Goal: Task Accomplishment & Management: Use online tool/utility

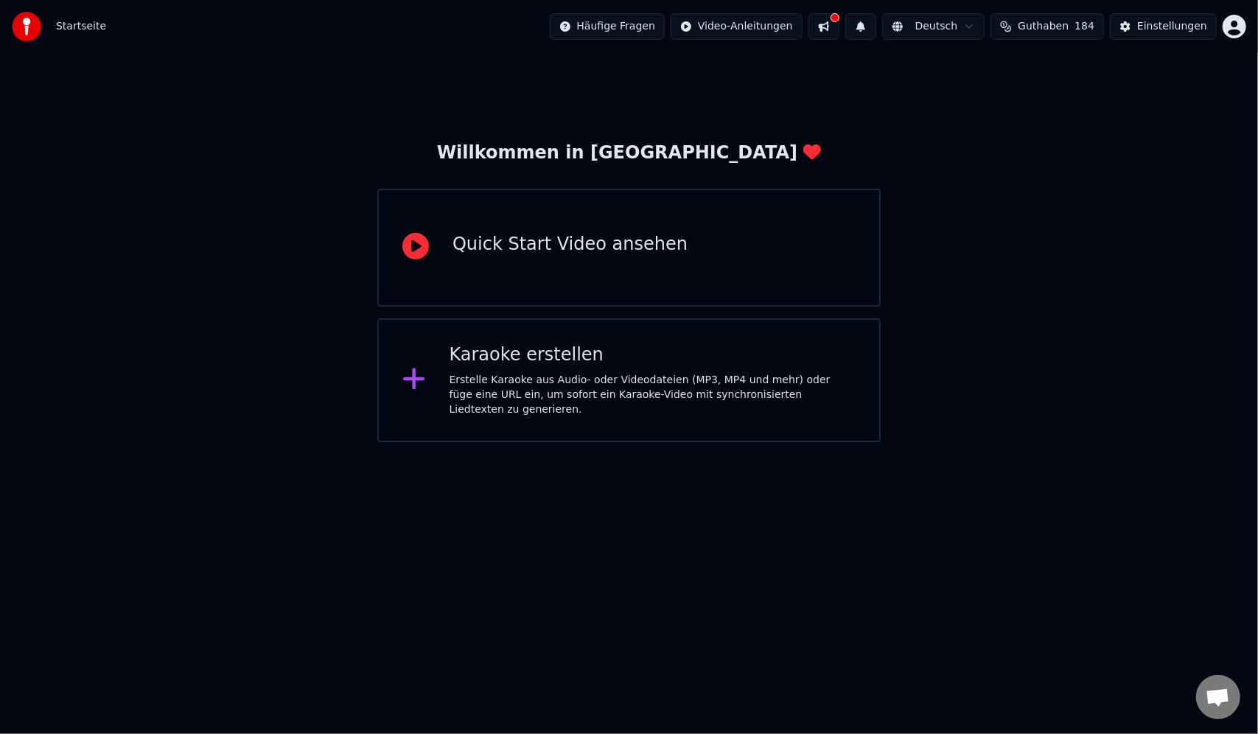
click at [563, 366] on div "Karaoke erstellen" at bounding box center [653, 356] width 406 height 24
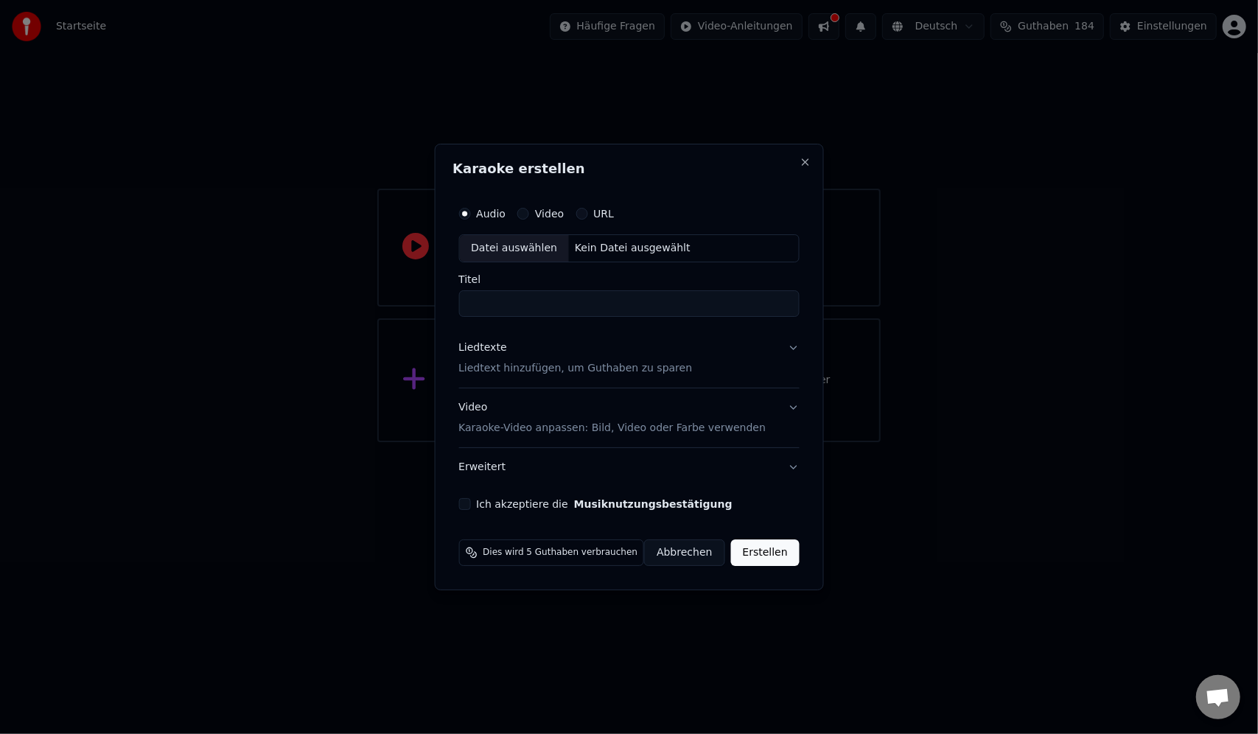
click at [534, 213] on div "Video" at bounding box center [540, 214] width 46 height 12
click at [529, 215] on button "Video" at bounding box center [523, 214] width 12 height 12
click at [526, 245] on div "Datei auswählen" at bounding box center [514, 248] width 110 height 27
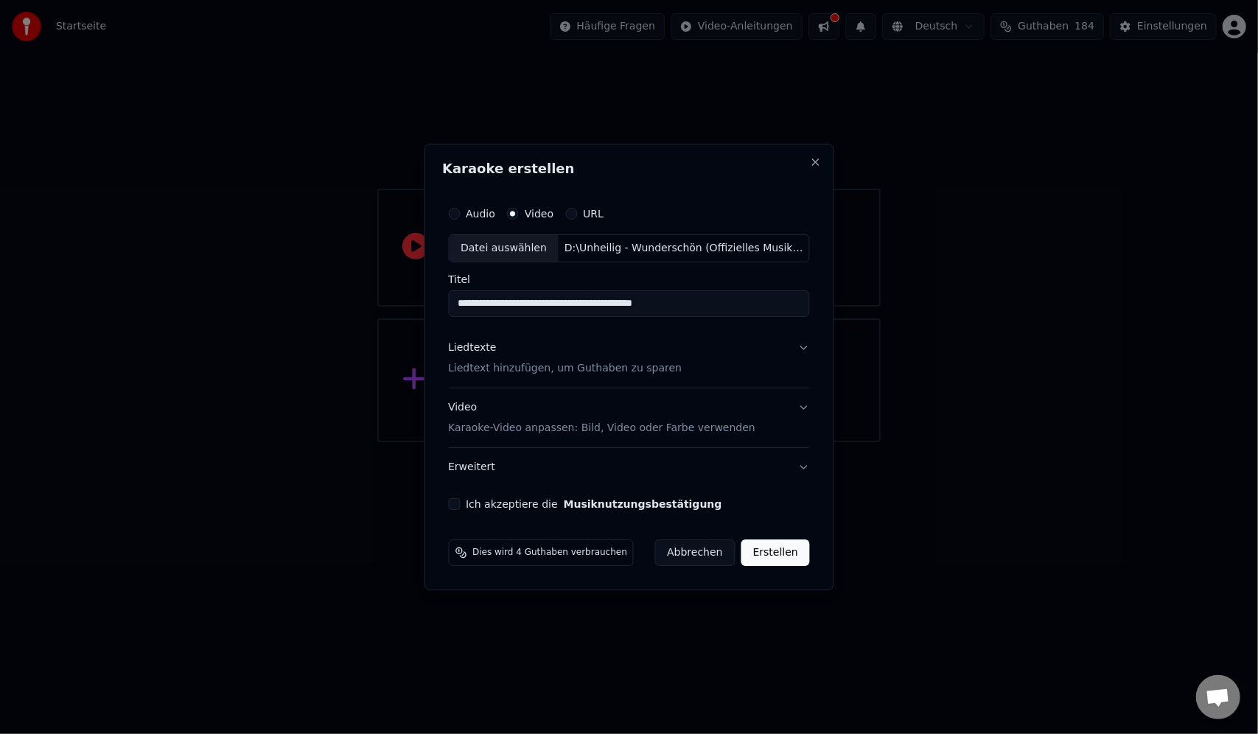
drag, startPoint x: 575, startPoint y: 304, endPoint x: 865, endPoint y: 306, distance: 290.4
click at [864, 305] on body "**********" at bounding box center [629, 221] width 1258 height 442
type input "**********"
click at [797, 350] on button "Liedtexte Liedtext hinzufügen, um Guthaben zu sparen" at bounding box center [629, 358] width 362 height 59
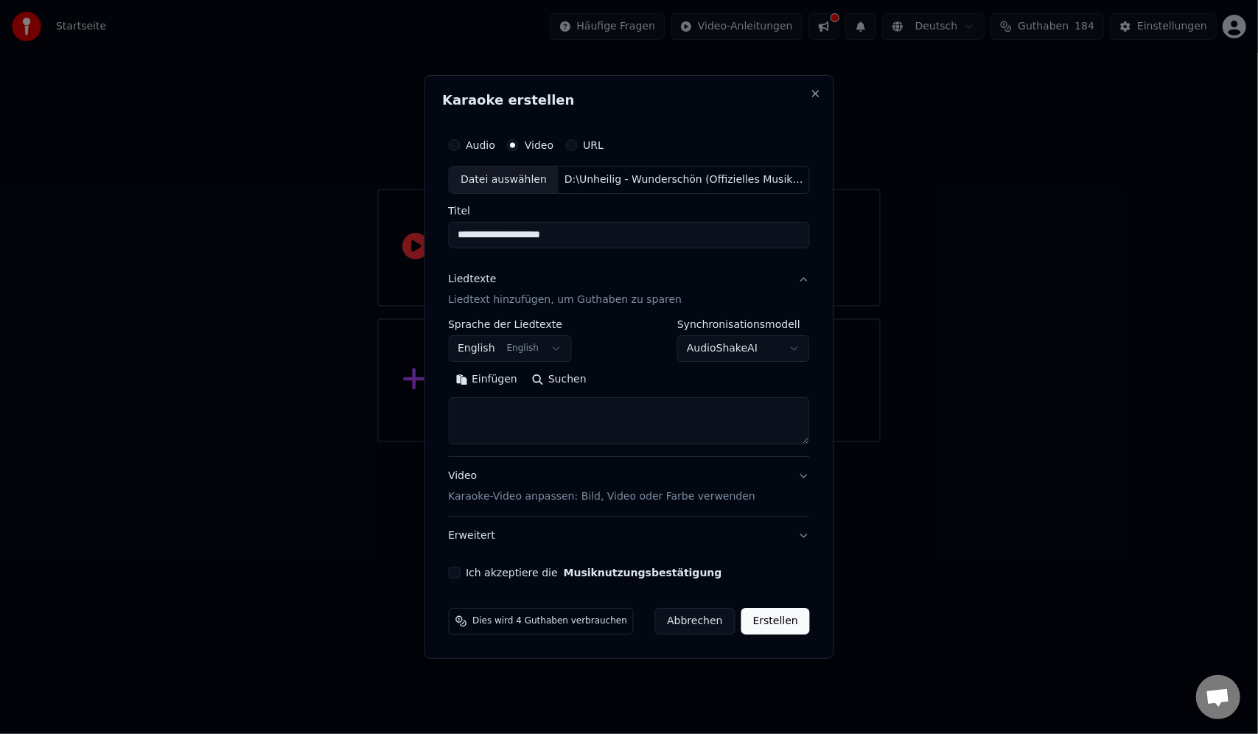
click at [554, 349] on body "**********" at bounding box center [629, 221] width 1258 height 442
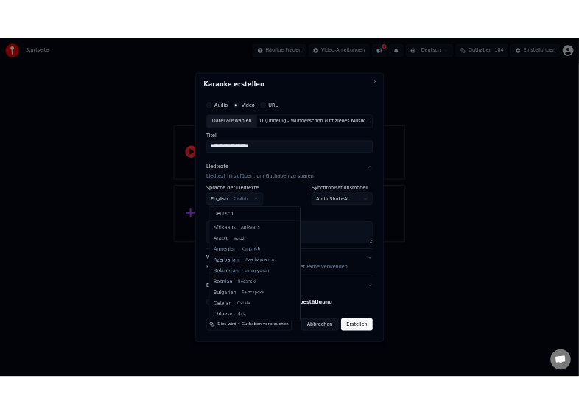
scroll to position [118, 0]
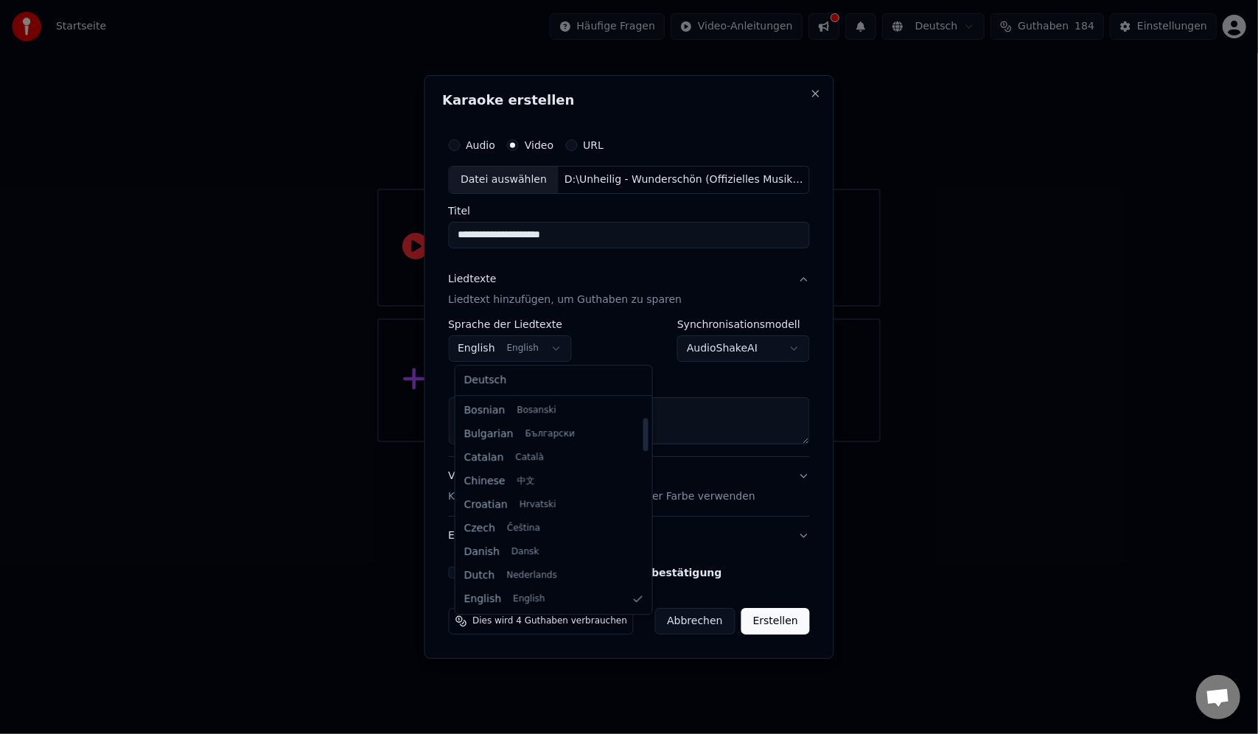
select select "**"
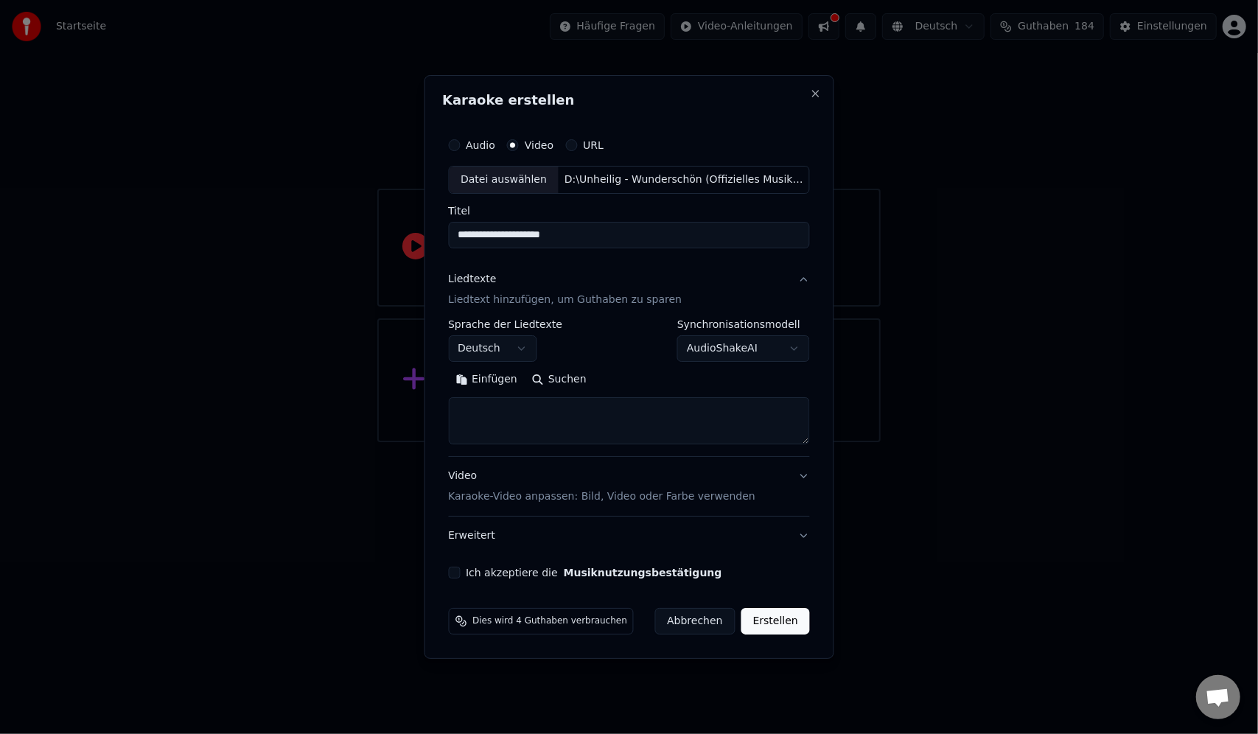
click at [792, 348] on body "**********" at bounding box center [629, 221] width 1258 height 442
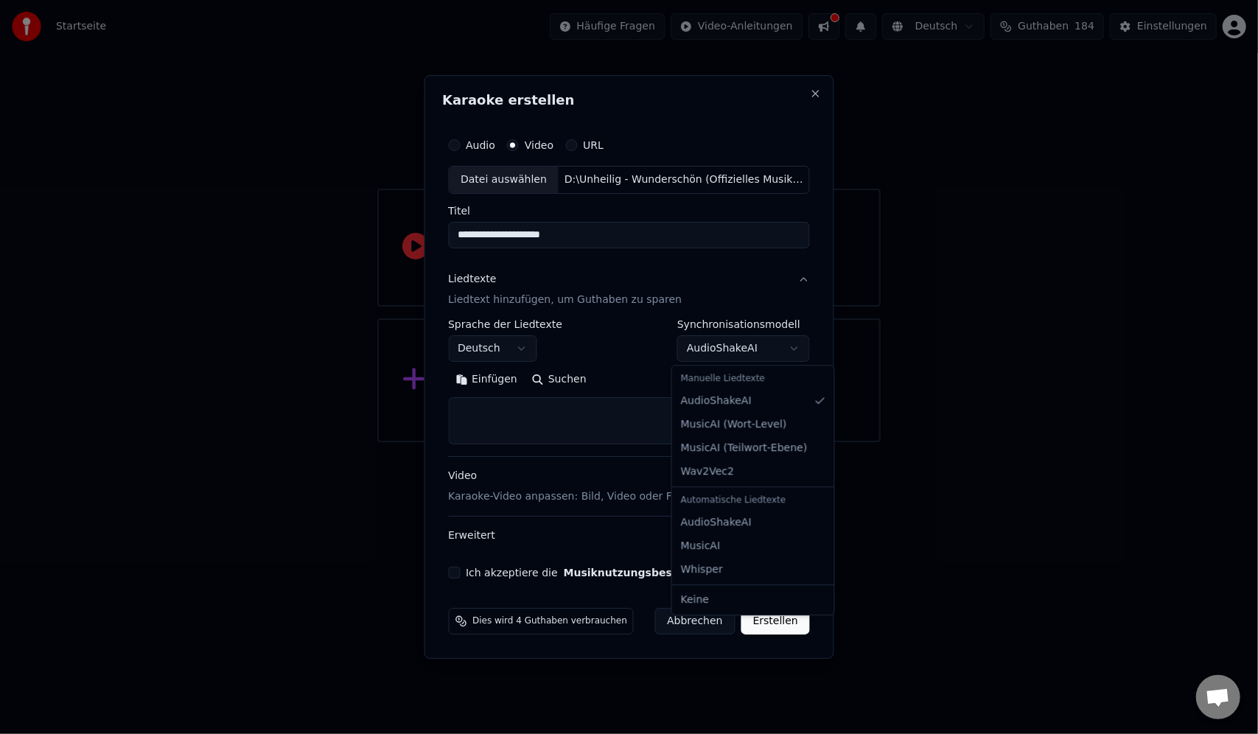
select select "**********"
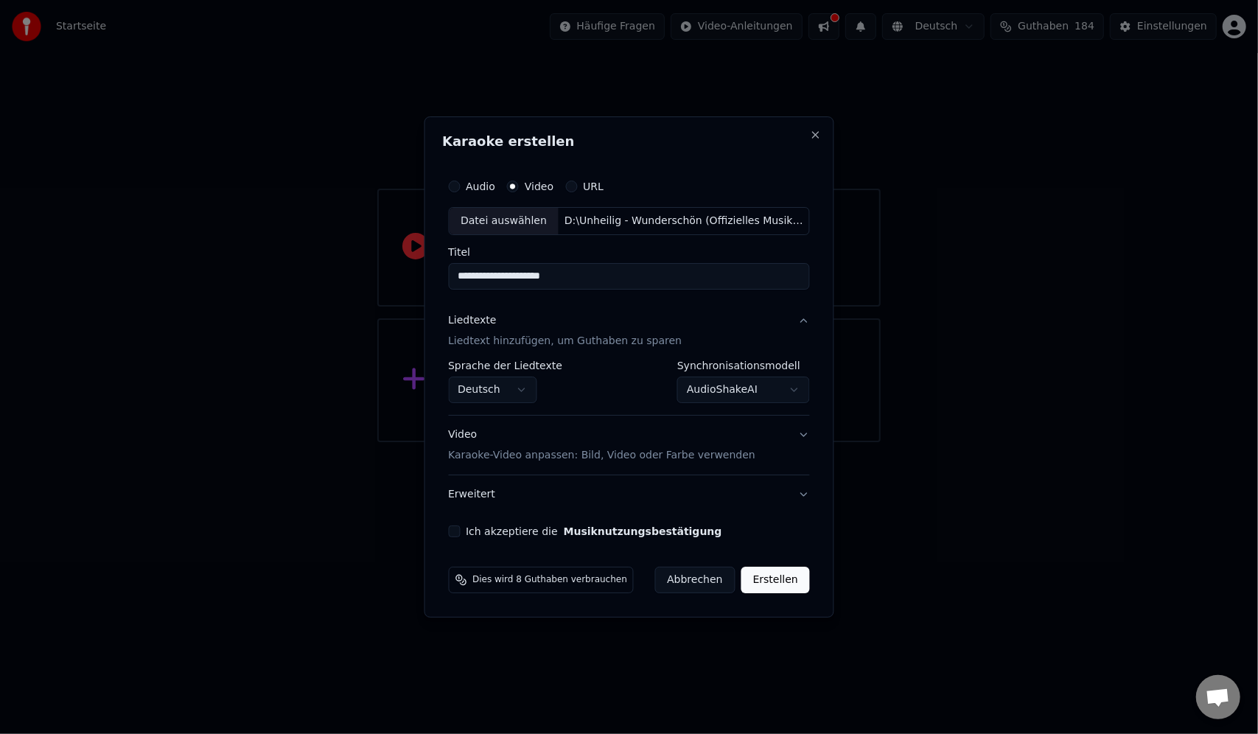
click at [800, 436] on button "Video Karaoke-Video anpassen: Bild, Video oder Farbe verwenden" at bounding box center [629, 445] width 362 height 59
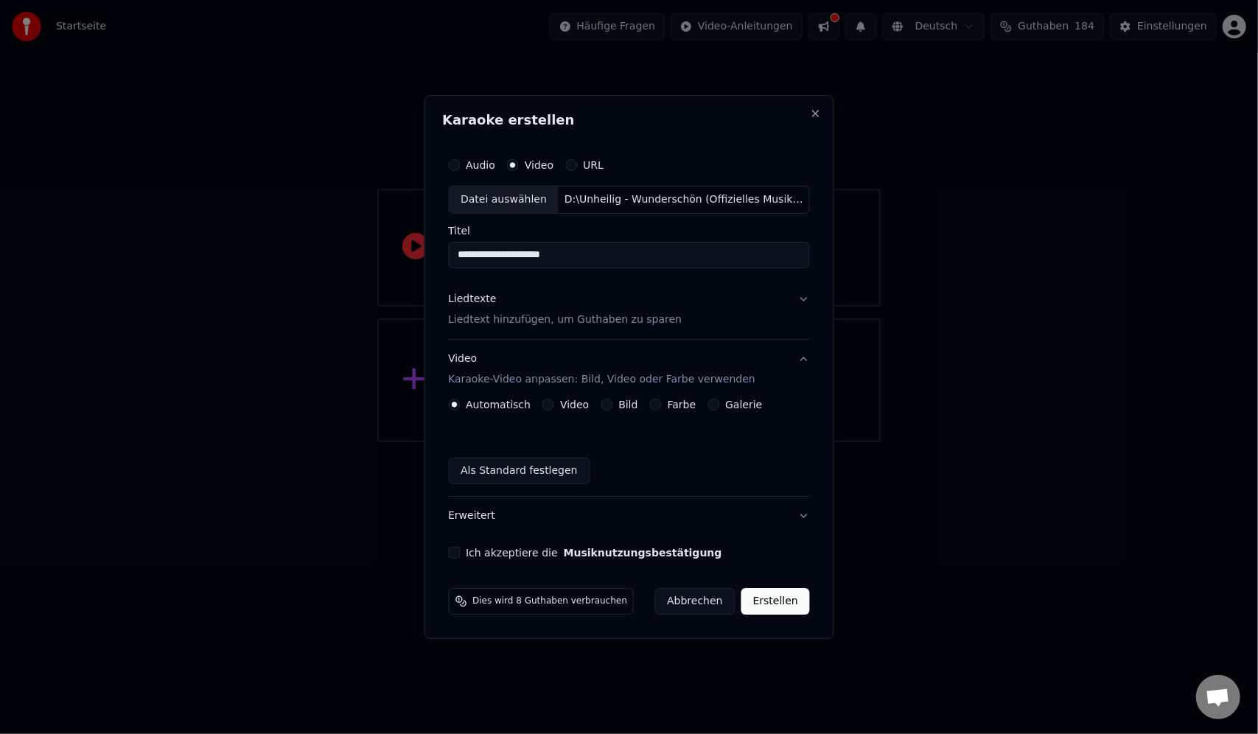
click at [559, 406] on div "Video" at bounding box center [566, 405] width 46 height 12
click at [553, 404] on button "Video" at bounding box center [549, 405] width 12 height 12
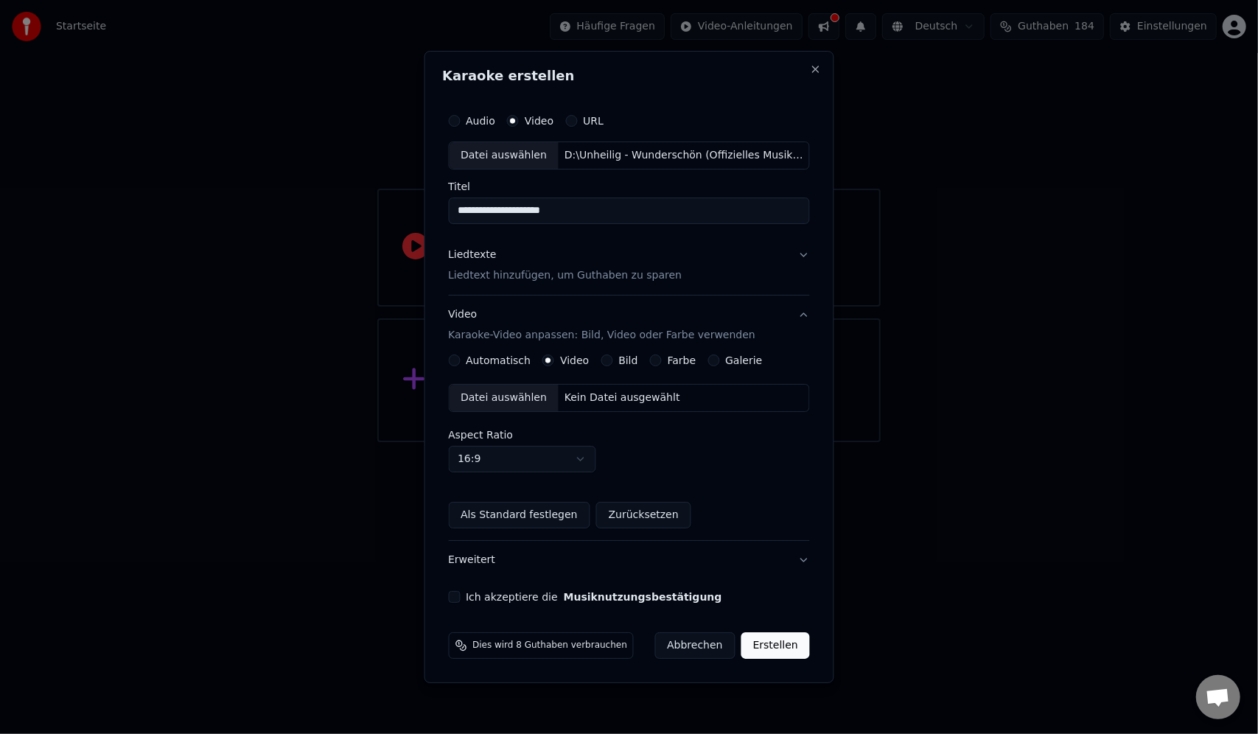
click at [512, 400] on div "Datei auswählen" at bounding box center [504, 398] width 110 height 27
click at [460, 598] on button "Ich akzeptiere die Musiknutzungsbestätigung" at bounding box center [454, 597] width 12 height 12
click at [799, 254] on button "Liedtexte Liedtext hinzufügen, um Guthaben zu sparen" at bounding box center [629, 265] width 362 height 59
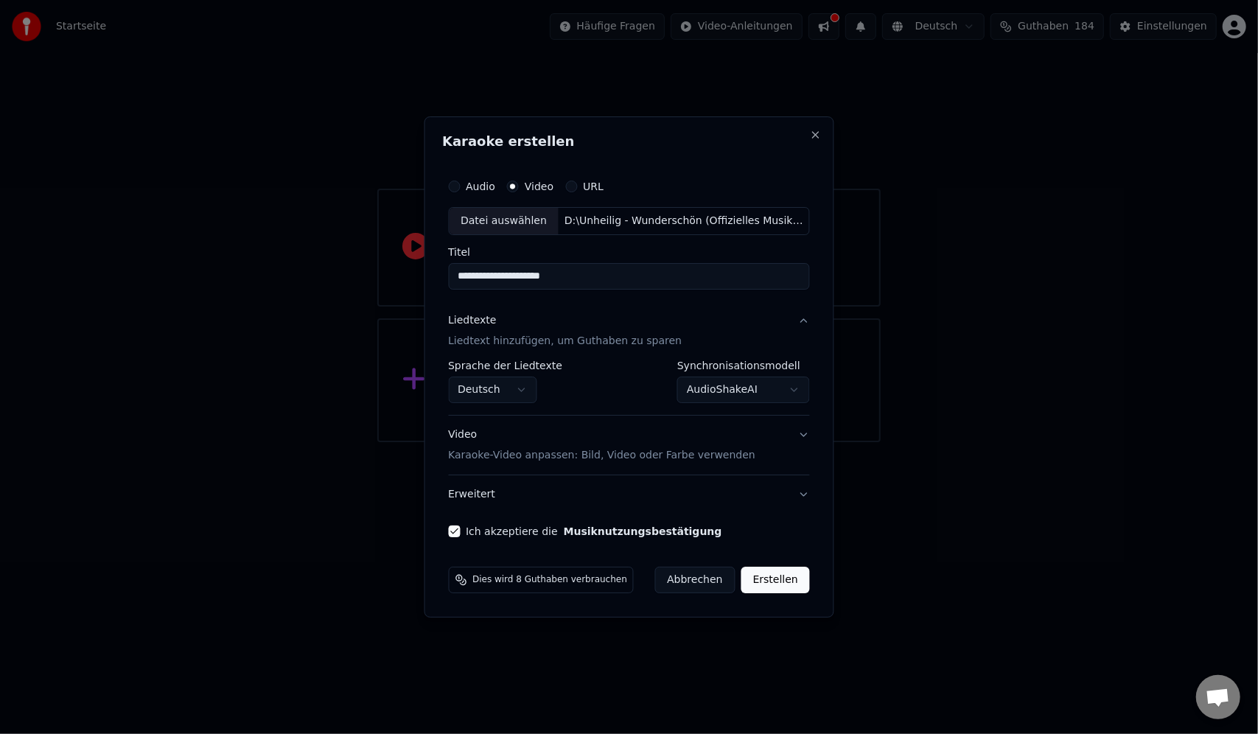
click at [795, 436] on button "Video Karaoke-Video anpassen: Bild, Video oder Farbe verwenden" at bounding box center [629, 445] width 362 height 59
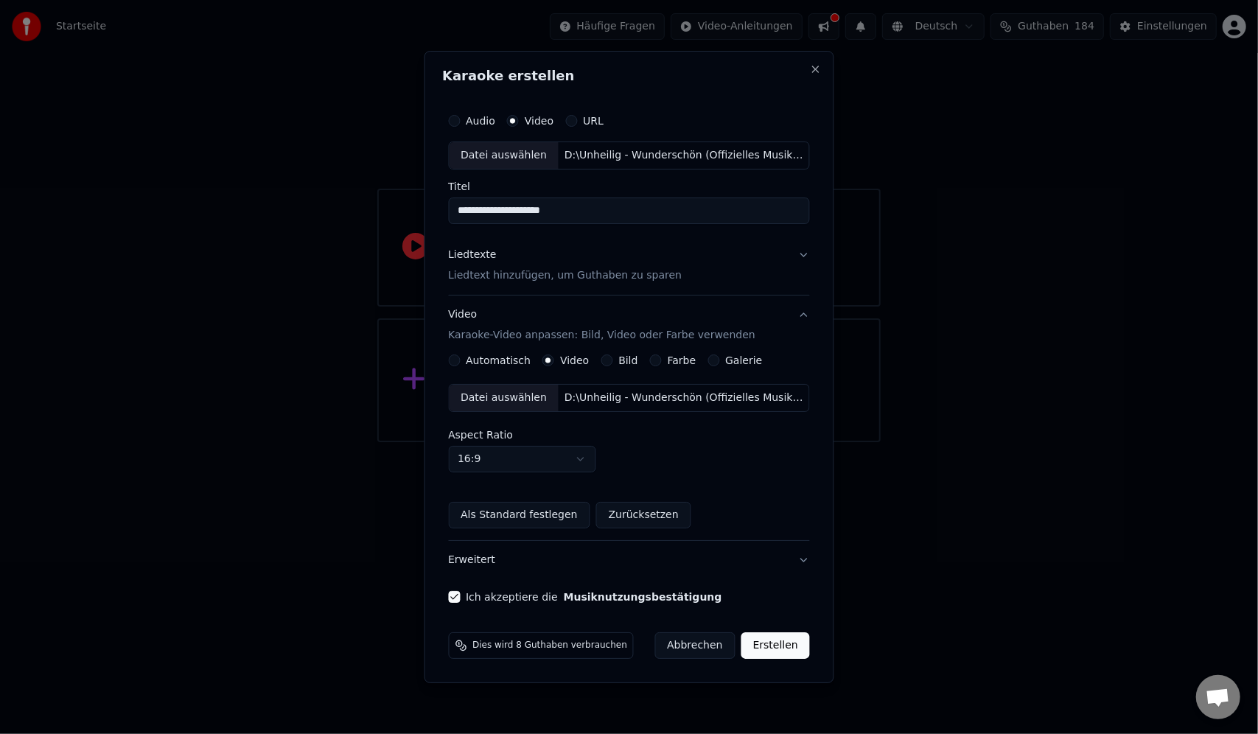
click at [781, 649] on button "Erstellen" at bounding box center [776, 645] width 69 height 27
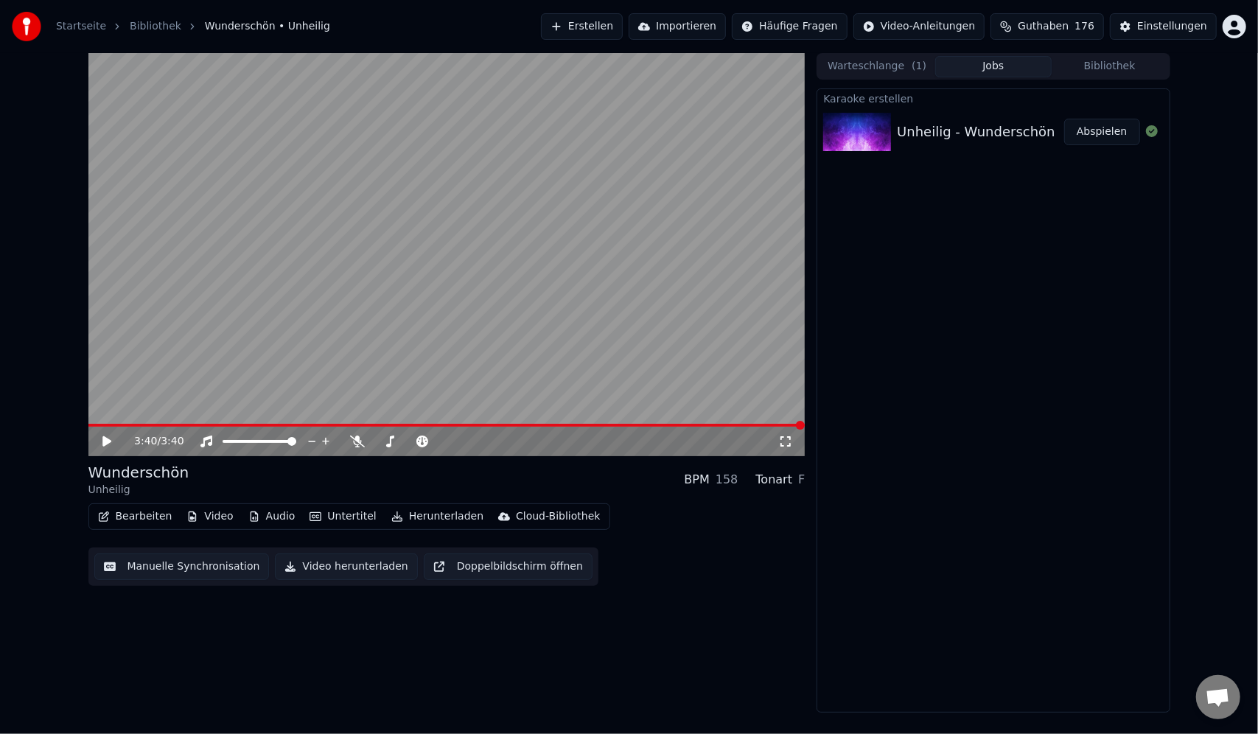
click at [106, 442] on icon at bounding box center [106, 441] width 9 height 10
click at [397, 441] on div at bounding box center [424, 441] width 119 height 15
click at [400, 440] on span at bounding box center [411, 441] width 74 height 3
click at [374, 445] on span at bounding box center [378, 441] width 9 height 9
click at [140, 515] on button "Bearbeiten" at bounding box center [135, 516] width 86 height 21
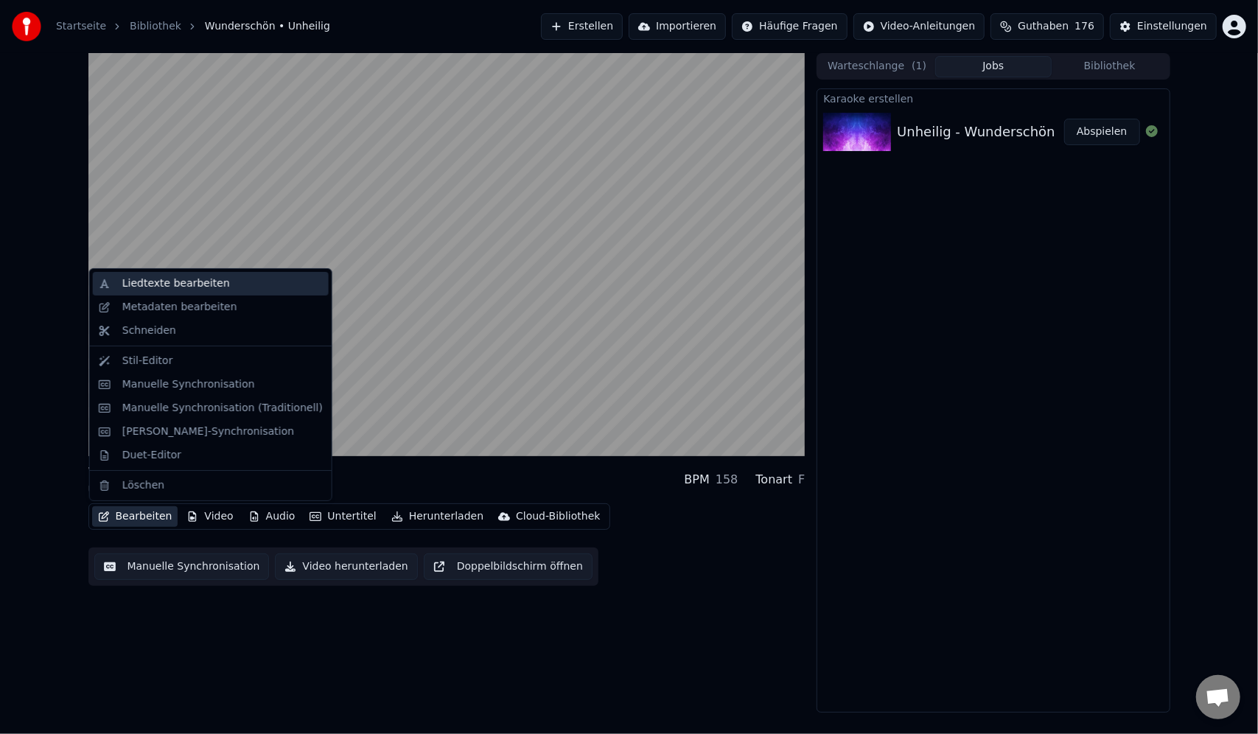
click at [131, 288] on div "Liedtexte bearbeiten" at bounding box center [176, 283] width 108 height 15
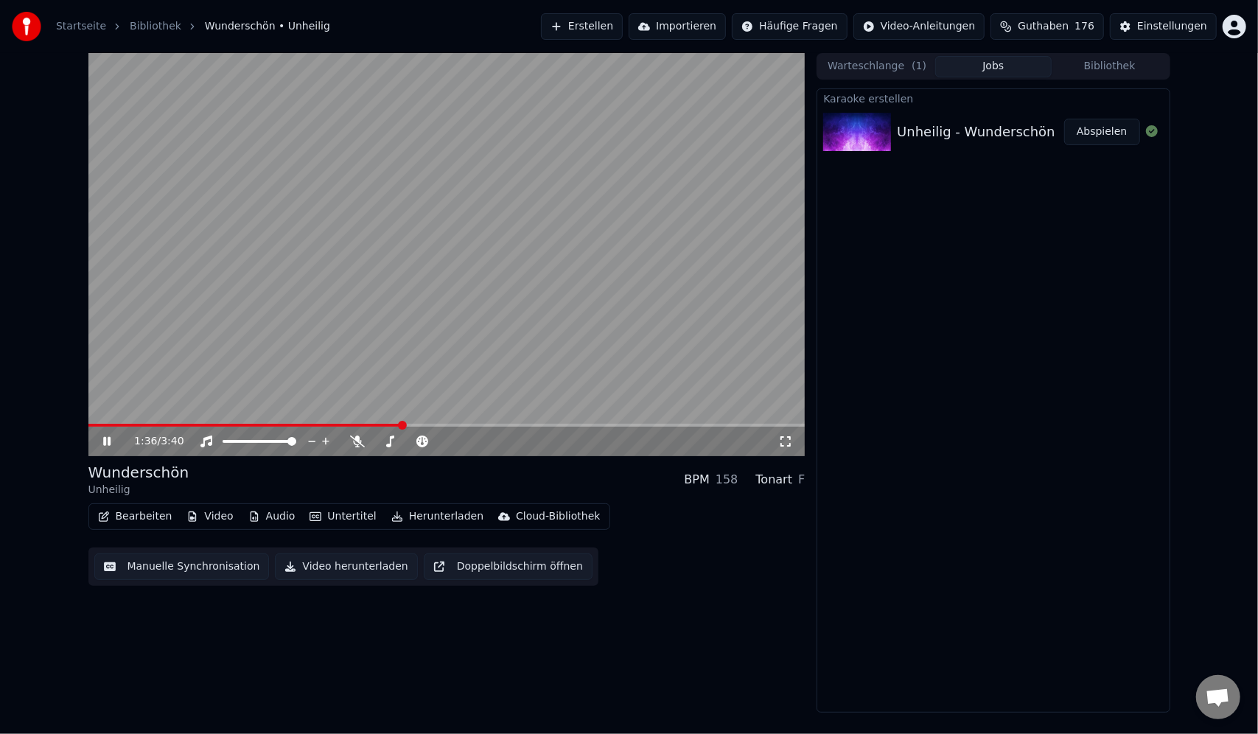
drag, startPoint x: 108, startPoint y: 441, endPoint x: 112, endPoint y: 482, distance: 41.5
click at [108, 442] on icon at bounding box center [106, 441] width 7 height 9
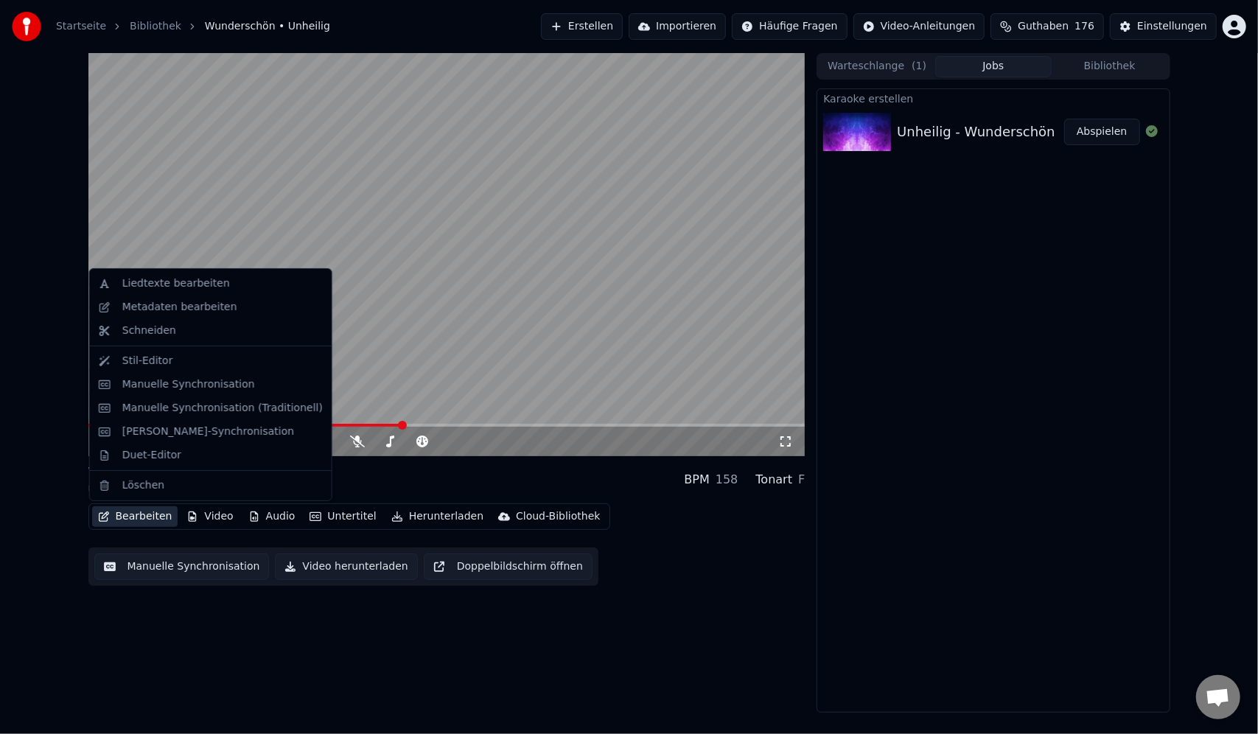
click at [128, 517] on button "Bearbeiten" at bounding box center [135, 516] width 86 height 21
click at [137, 287] on div "Liedtexte bearbeiten" at bounding box center [176, 283] width 108 height 15
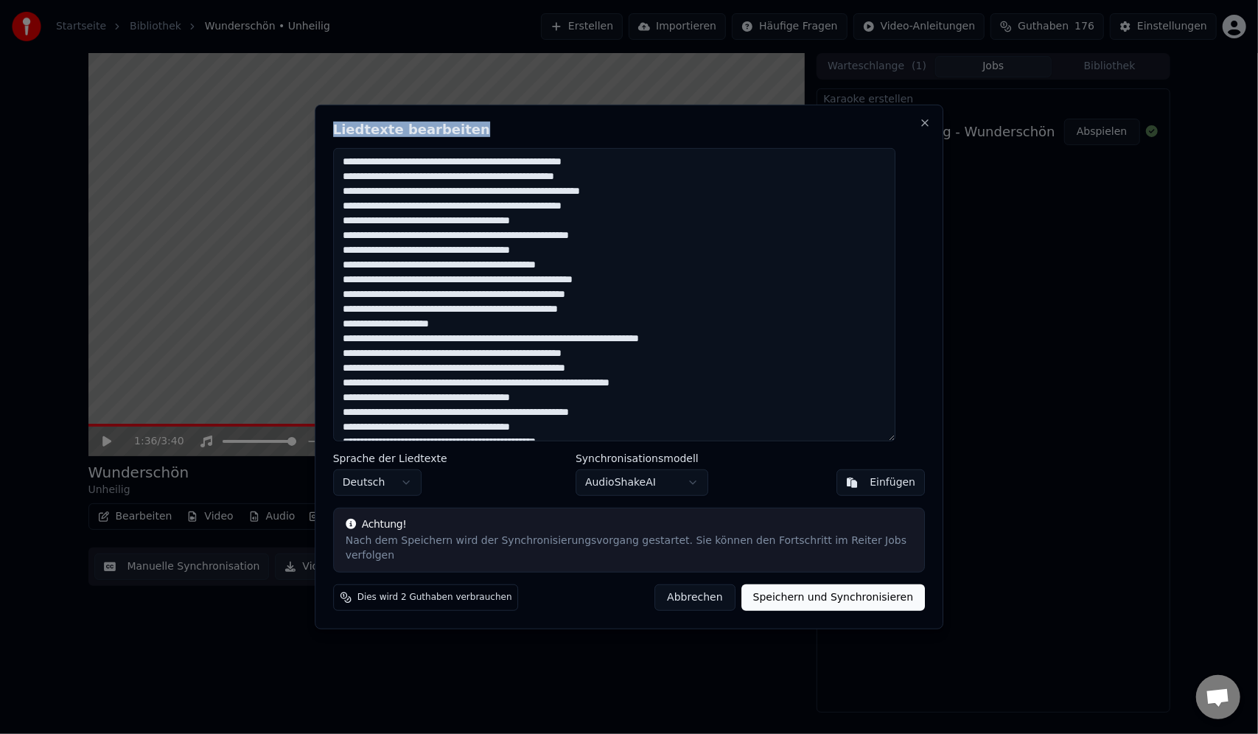
drag, startPoint x: 666, startPoint y: 133, endPoint x: 445, endPoint y: 98, distance: 223.1
click at [445, 98] on body "Startseite Bibliothek Wunderschön • Unheilig Erstellen Importieren Häufige Frag…" at bounding box center [629, 367] width 1258 height 734
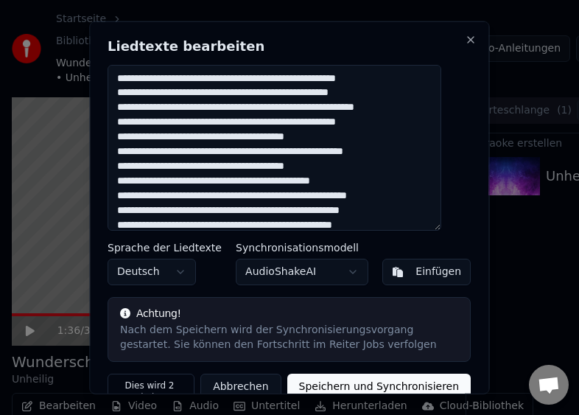
click at [227, 72] on textarea at bounding box center [275, 147] width 334 height 166
click at [243, 79] on textarea at bounding box center [275, 147] width 334 height 166
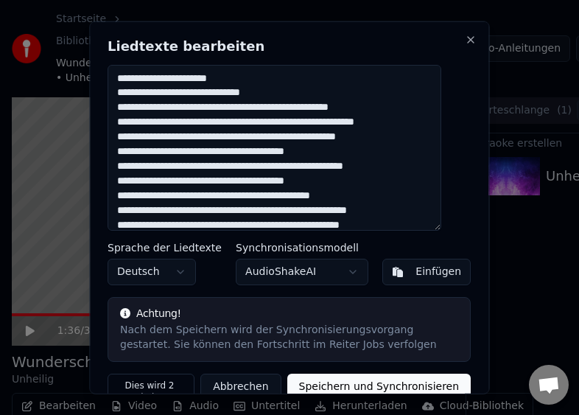
click at [248, 108] on textarea at bounding box center [275, 147] width 334 height 166
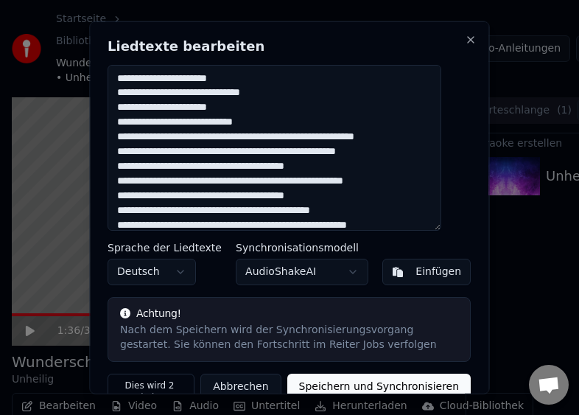
click at [234, 137] on textarea at bounding box center [275, 147] width 334 height 166
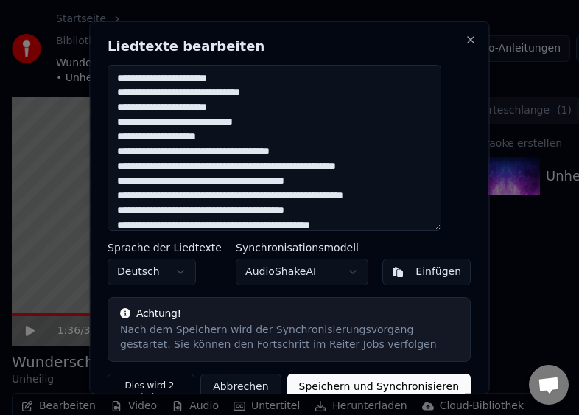
click at [248, 167] on textarea at bounding box center [275, 147] width 334 height 166
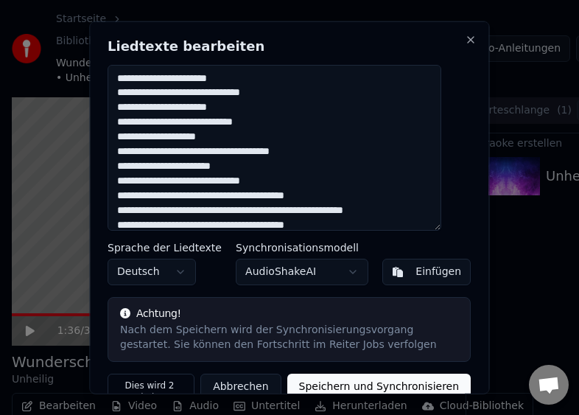
click at [301, 181] on textarea at bounding box center [275, 147] width 334 height 166
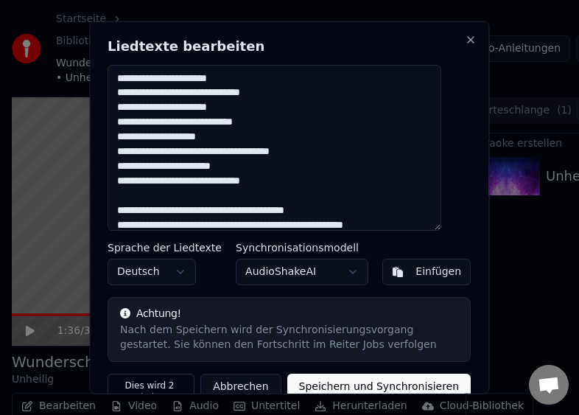
scroll to position [74, 0]
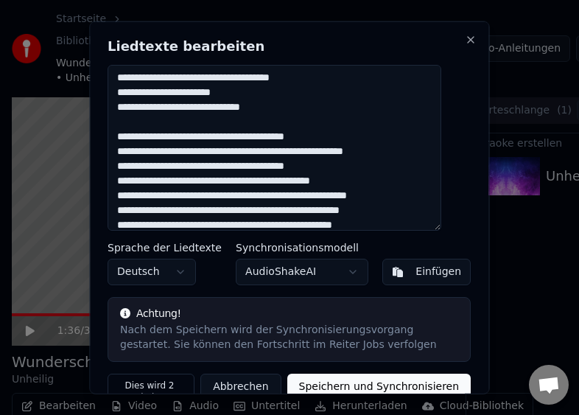
click at [212, 139] on textarea at bounding box center [275, 147] width 334 height 166
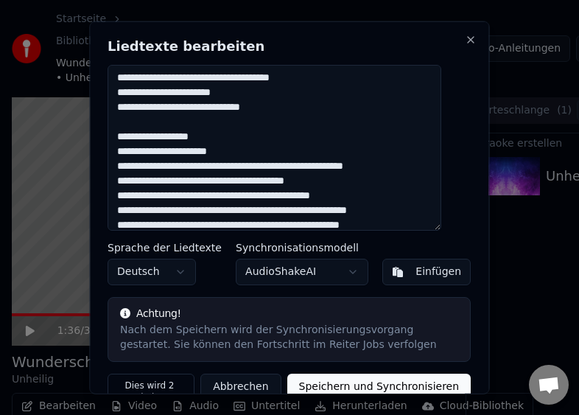
click at [304, 167] on textarea at bounding box center [275, 147] width 334 height 166
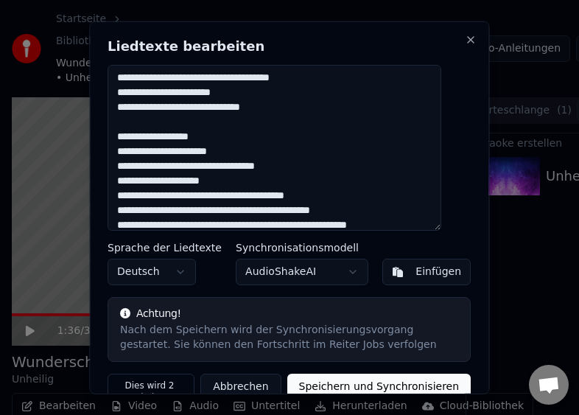
click at [220, 139] on textarea at bounding box center [275, 147] width 334 height 166
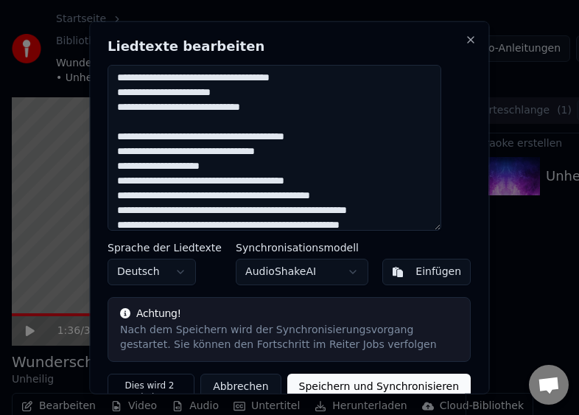
click at [235, 170] on textarea at bounding box center [275, 147] width 334 height 166
click at [327, 181] on textarea at bounding box center [275, 147] width 334 height 166
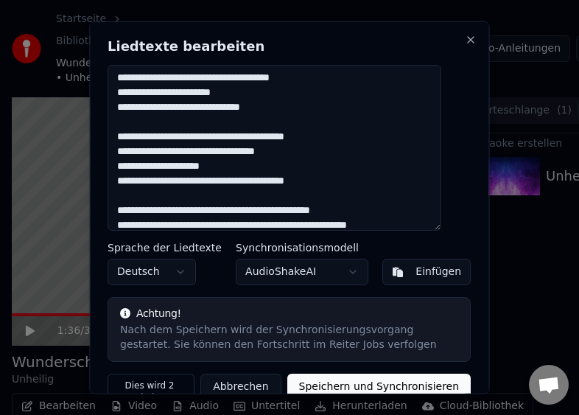
click at [125, 149] on textarea at bounding box center [275, 147] width 334 height 166
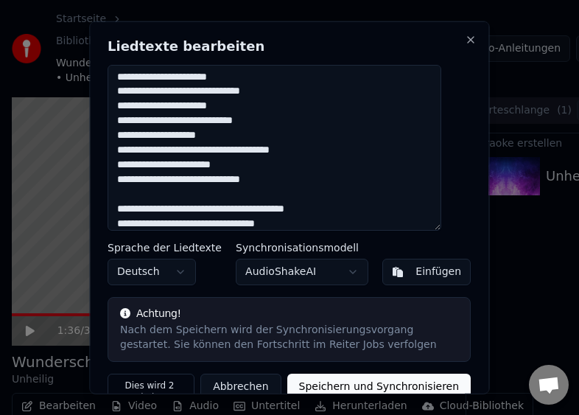
scroll to position [0, 0]
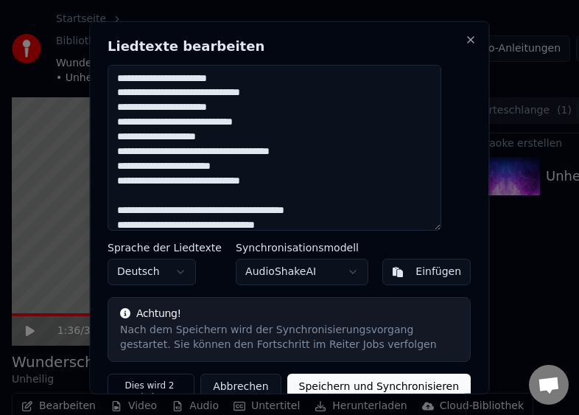
click at [139, 164] on textarea at bounding box center [275, 147] width 334 height 166
drag, startPoint x: 133, startPoint y: 166, endPoint x: 116, endPoint y: 166, distance: 16.2
click at [116, 166] on textarea at bounding box center [275, 147] width 334 height 166
drag, startPoint x: 133, startPoint y: 108, endPoint x: 125, endPoint y: 108, distance: 8.1
click at [125, 108] on textarea at bounding box center [275, 147] width 334 height 166
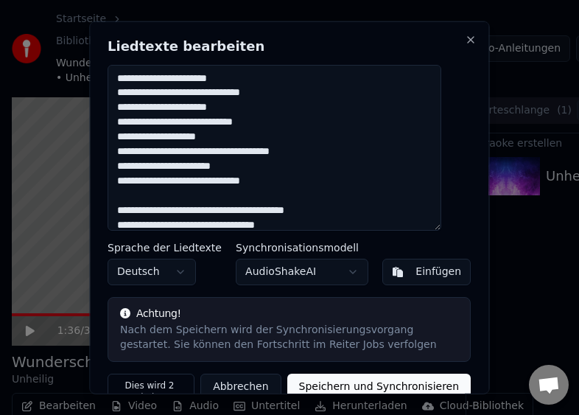
drag, startPoint x: 133, startPoint y: 163, endPoint x: 104, endPoint y: 164, distance: 28.8
click at [104, 164] on div "Liedtexte bearbeiten Sprache der Liedtexte Deutsch Synchronisationsmodell Audio…" at bounding box center [289, 208] width 400 height 374
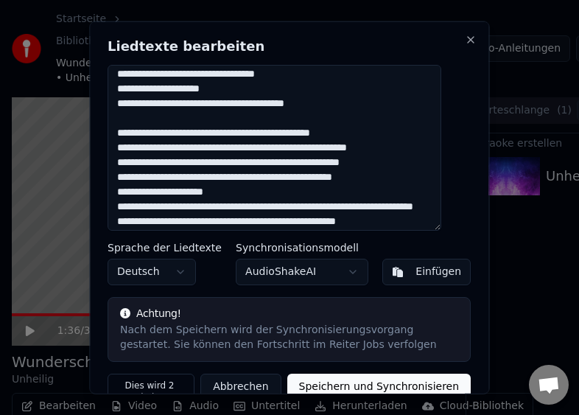
scroll to position [147, 0]
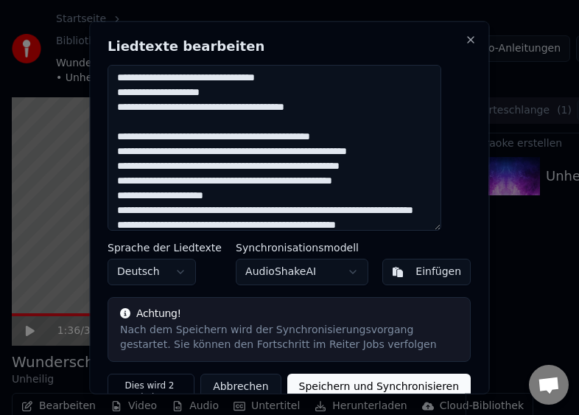
click at [243, 136] on textarea at bounding box center [275, 147] width 334 height 166
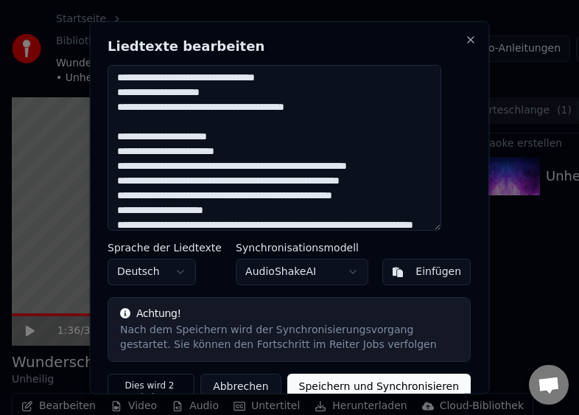
click at [131, 150] on textarea at bounding box center [275, 147] width 334 height 166
click at [153, 155] on textarea at bounding box center [275, 147] width 334 height 166
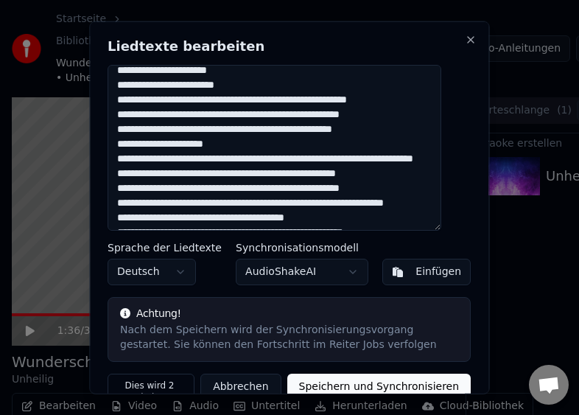
scroll to position [221, 0]
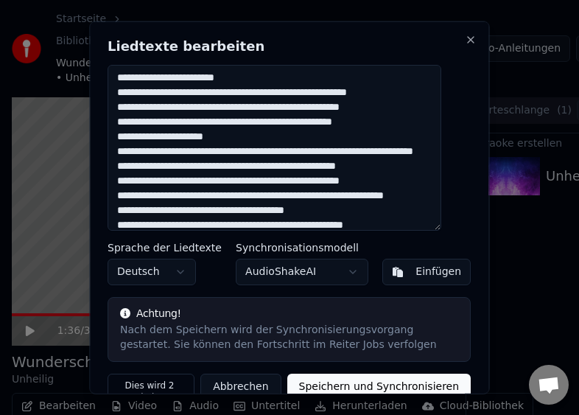
click at [255, 77] on textarea at bounding box center [275, 147] width 334 height 166
click at [236, 90] on textarea at bounding box center [275, 147] width 334 height 166
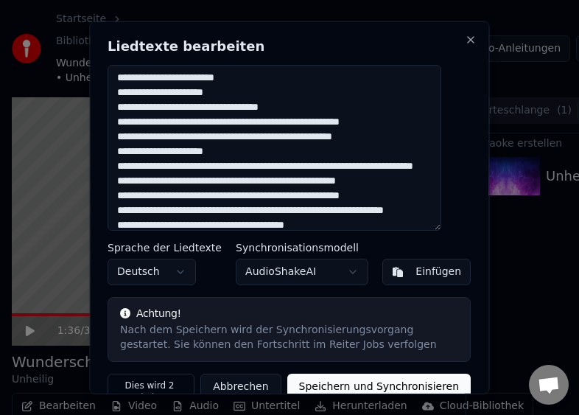
click at [307, 106] on textarea at bounding box center [275, 147] width 334 height 166
click at [271, 122] on textarea at bounding box center [275, 147] width 334 height 166
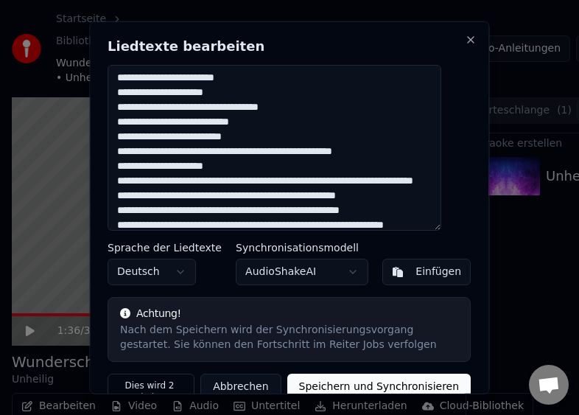
click at [216, 122] on textarea at bounding box center [275, 147] width 334 height 166
click at [257, 143] on textarea at bounding box center [275, 147] width 334 height 166
click at [244, 153] on textarea at bounding box center [275, 147] width 334 height 166
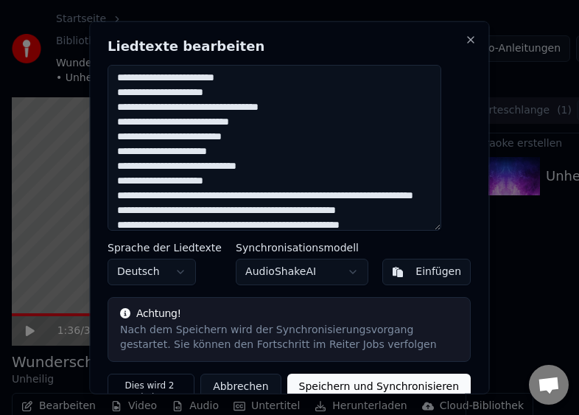
click at [244, 182] on textarea at bounding box center [275, 147] width 334 height 166
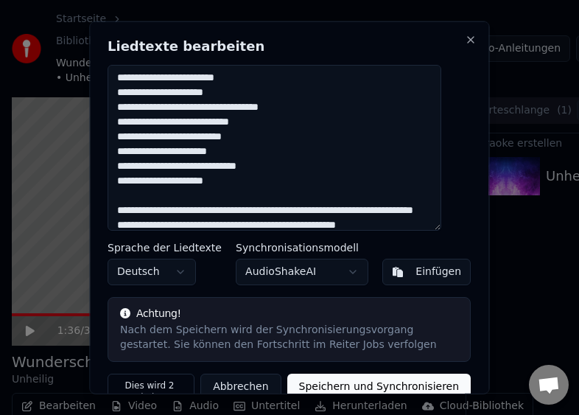
drag, startPoint x: 131, startPoint y: 182, endPoint x: 120, endPoint y: 180, distance: 11.3
click at [120, 180] on textarea at bounding box center [275, 147] width 334 height 166
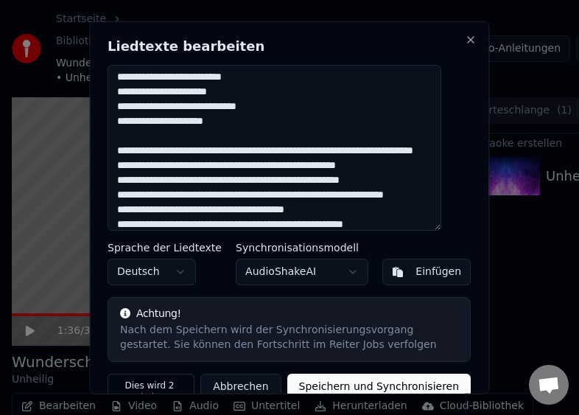
scroll to position [295, 0]
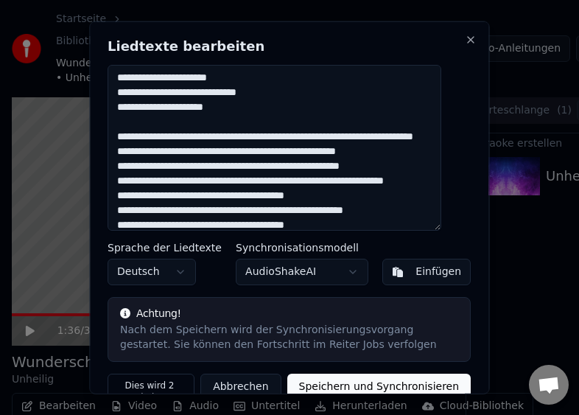
click at [262, 135] on textarea at bounding box center [275, 147] width 334 height 166
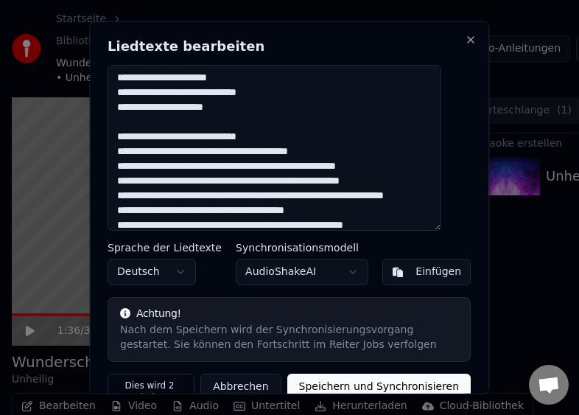
click at [293, 166] on textarea at bounding box center [275, 147] width 334 height 166
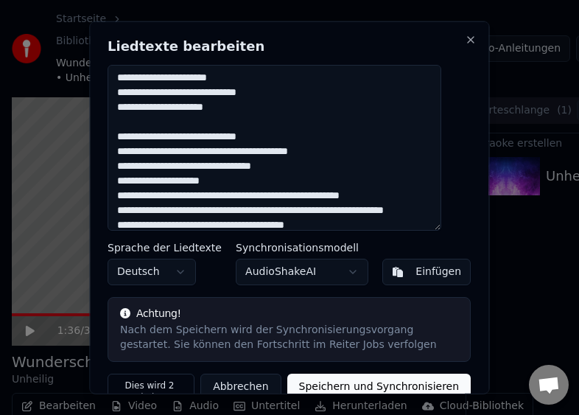
click at [209, 180] on textarea at bounding box center [275, 147] width 334 height 166
click at [254, 181] on textarea at bounding box center [275, 147] width 334 height 166
click at [244, 193] on textarea at bounding box center [275, 147] width 334 height 166
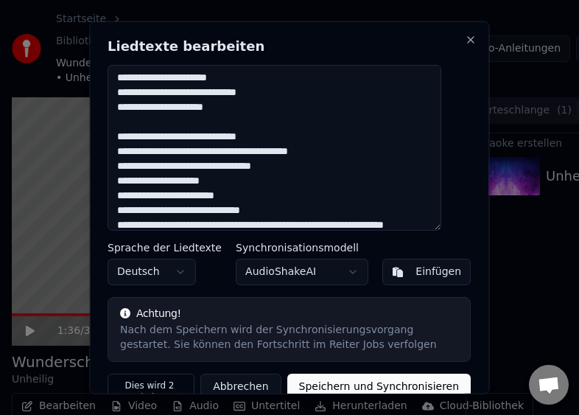
click at [272, 224] on textarea at bounding box center [275, 147] width 334 height 166
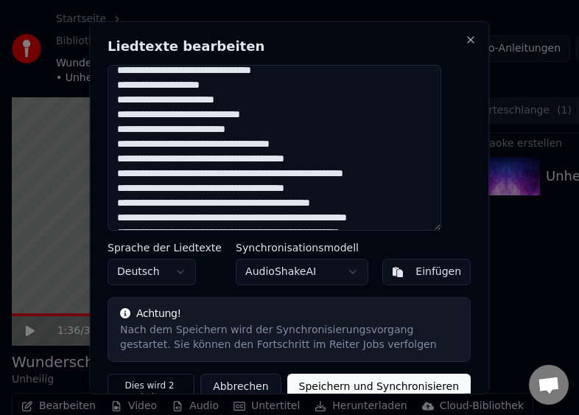
scroll to position [388, 0]
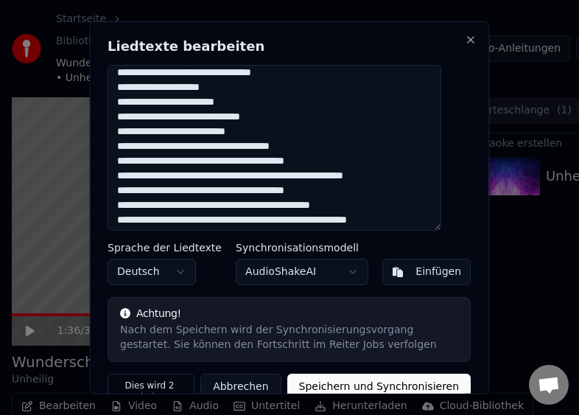
click at [329, 146] on textarea at bounding box center [275, 147] width 334 height 166
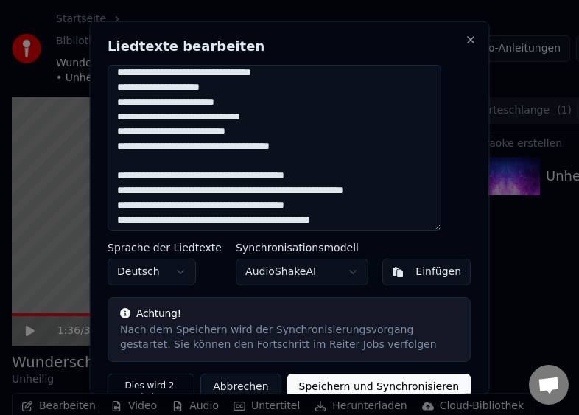
click at [304, 190] on textarea at bounding box center [275, 147] width 334 height 166
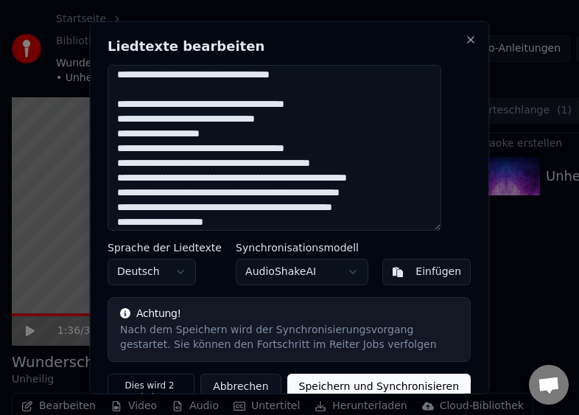
scroll to position [462, 0]
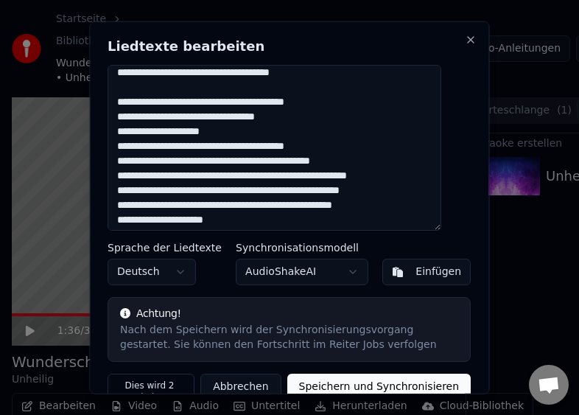
click at [329, 147] on textarea at bounding box center [275, 147] width 334 height 166
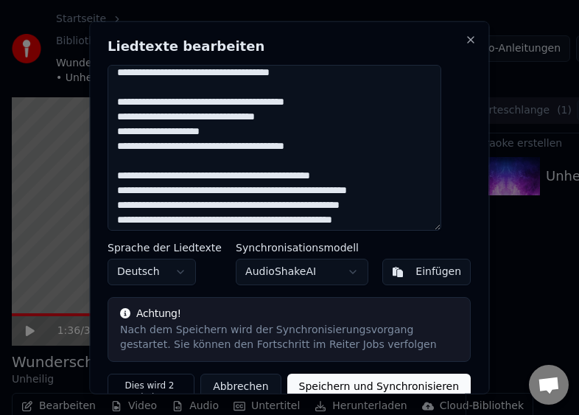
click at [245, 177] on textarea at bounding box center [275, 147] width 334 height 166
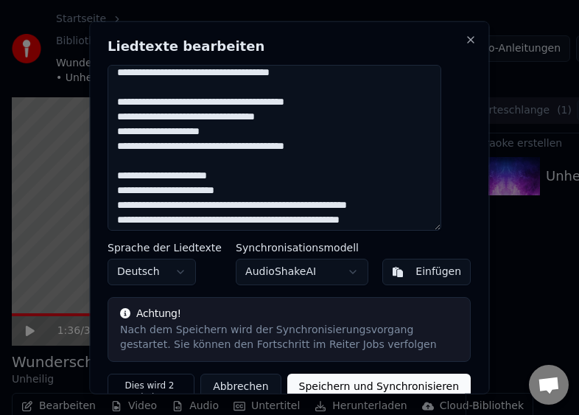
drag, startPoint x: 212, startPoint y: 189, endPoint x: 227, endPoint y: 182, distance: 16.2
click at [212, 188] on textarea at bounding box center [275, 147] width 334 height 166
click at [221, 192] on textarea at bounding box center [275, 147] width 334 height 166
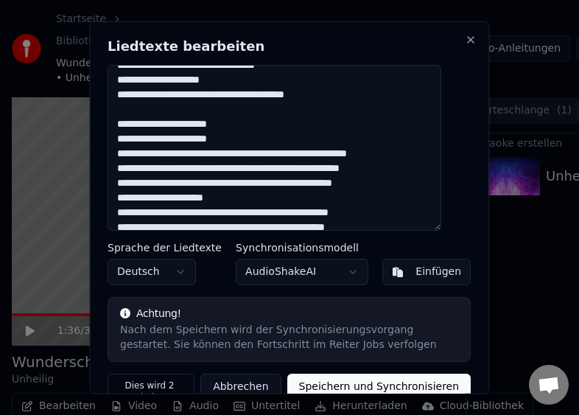
scroll to position [516, 0]
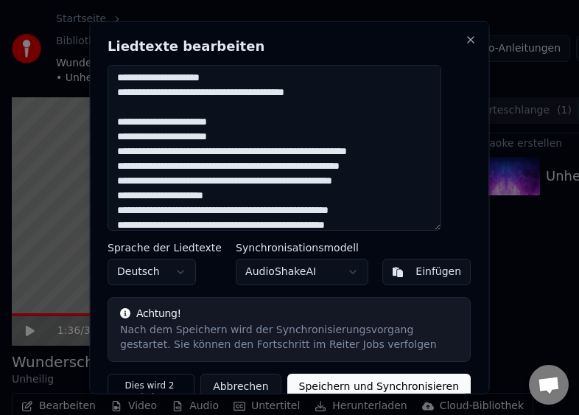
click at [252, 136] on textarea at bounding box center [275, 147] width 334 height 166
click at [240, 150] on textarea at bounding box center [275, 147] width 334 height 166
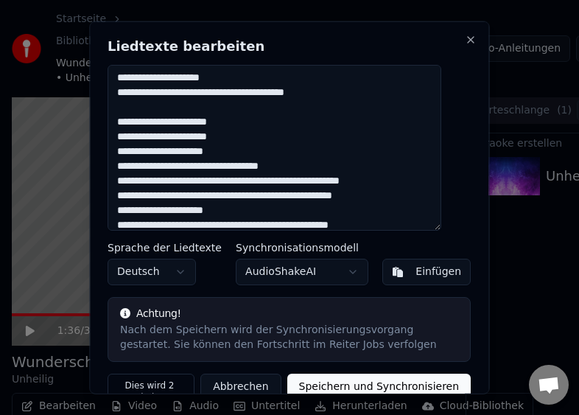
click at [302, 170] on textarea at bounding box center [275, 147] width 334 height 166
click at [271, 182] on textarea at bounding box center [275, 147] width 334 height 166
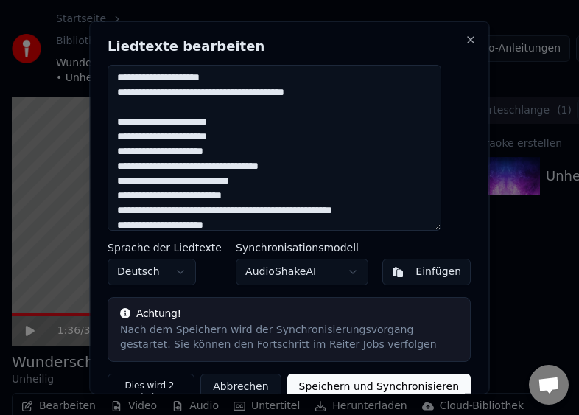
click at [218, 183] on textarea at bounding box center [275, 147] width 334 height 166
click at [255, 199] on textarea at bounding box center [275, 147] width 334 height 166
click at [245, 209] on textarea at bounding box center [275, 147] width 334 height 166
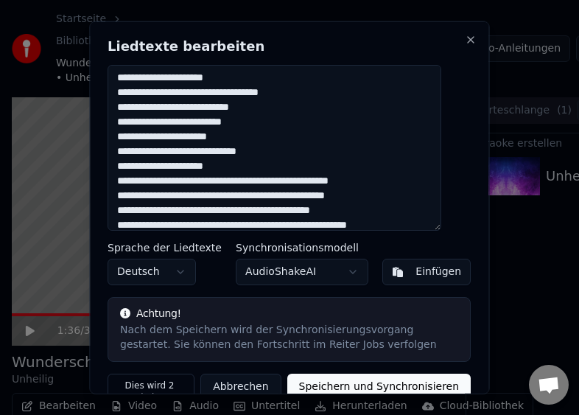
scroll to position [591, 0]
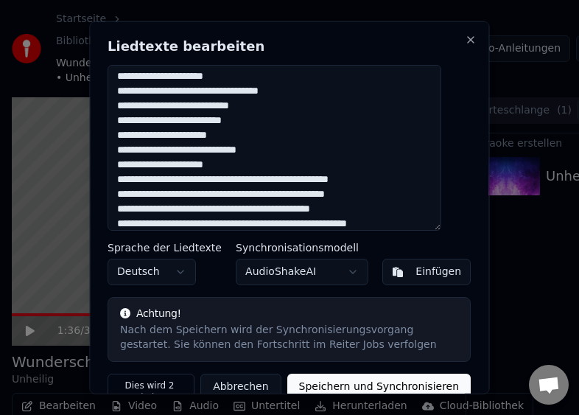
click at [128, 162] on textarea at bounding box center [275, 147] width 334 height 166
click at [252, 160] on textarea at bounding box center [275, 147] width 334 height 166
click at [371, 168] on textarea at bounding box center [275, 147] width 334 height 166
click at [234, 193] on textarea at bounding box center [275, 147] width 334 height 166
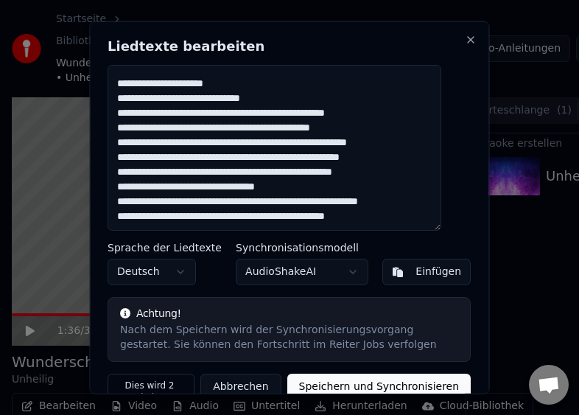
scroll to position [716, 0]
click at [294, 97] on textarea at bounding box center [275, 147] width 334 height 166
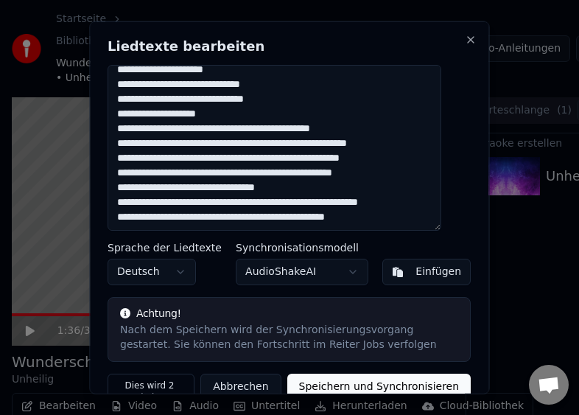
click at [233, 115] on textarea at bounding box center [275, 147] width 334 height 166
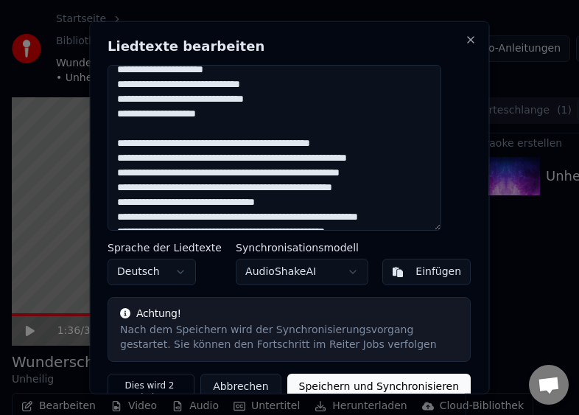
click at [243, 144] on textarea at bounding box center [275, 147] width 334 height 166
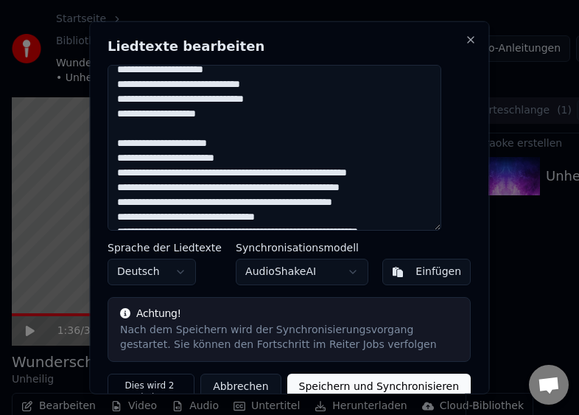
drag, startPoint x: 133, startPoint y: 153, endPoint x: 122, endPoint y: 148, distance: 12.2
click at [122, 148] on textarea at bounding box center [275, 147] width 334 height 166
drag, startPoint x: 144, startPoint y: 163, endPoint x: 120, endPoint y: 158, distance: 24.9
click at [144, 163] on textarea at bounding box center [275, 147] width 334 height 166
drag, startPoint x: 133, startPoint y: 158, endPoint x: 125, endPoint y: 156, distance: 8.2
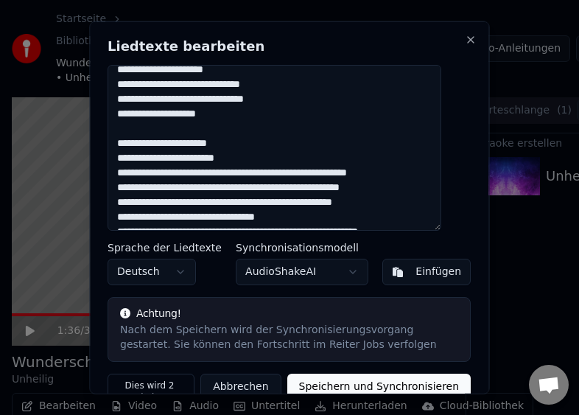
click at [125, 156] on textarea at bounding box center [275, 147] width 334 height 166
click at [237, 172] on textarea at bounding box center [275, 147] width 334 height 166
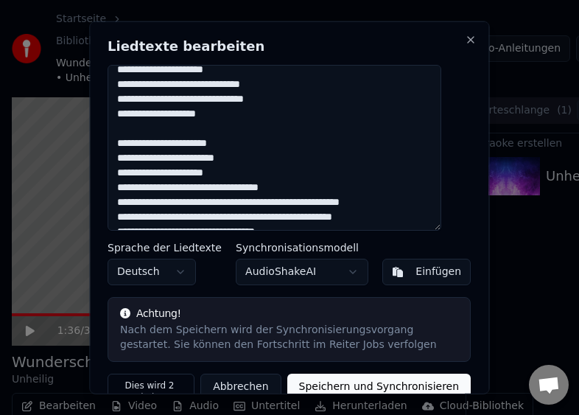
click at [310, 189] on textarea at bounding box center [275, 147] width 334 height 166
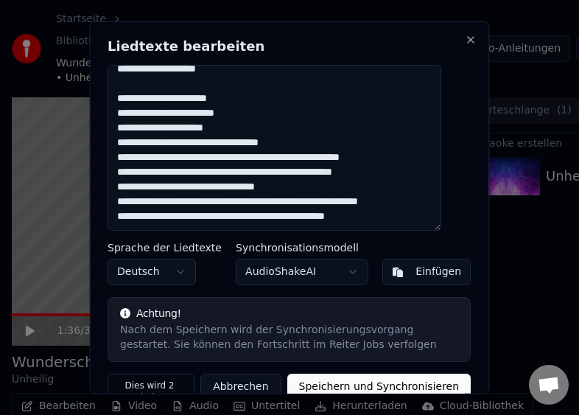
scroll to position [775, 0]
click at [294, 128] on textarea at bounding box center [275, 147] width 334 height 166
click at [218, 141] on textarea at bounding box center [275, 147] width 334 height 166
click at [273, 144] on textarea at bounding box center [275, 147] width 334 height 166
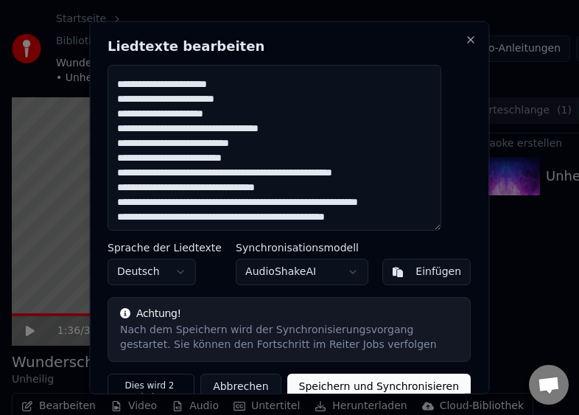
click at [245, 170] on textarea at bounding box center [275, 147] width 334 height 166
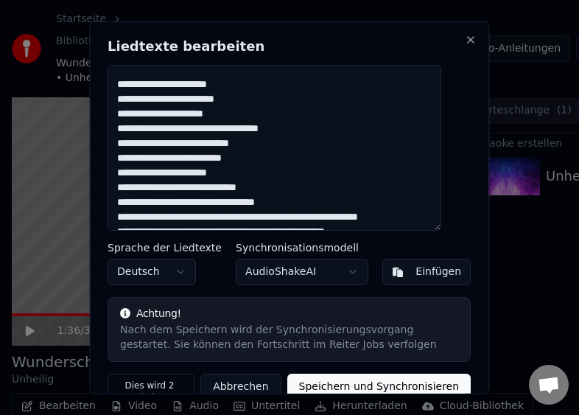
click at [313, 201] on textarea at bounding box center [275, 147] width 334 height 166
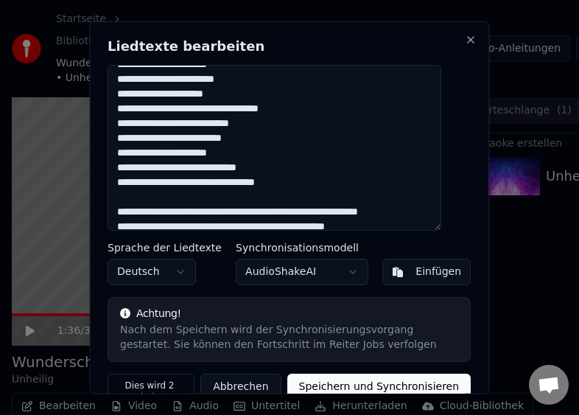
scroll to position [818, 0]
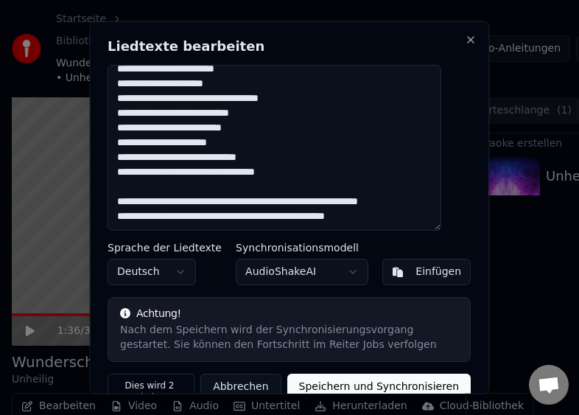
click at [239, 158] on textarea at bounding box center [275, 147] width 334 height 166
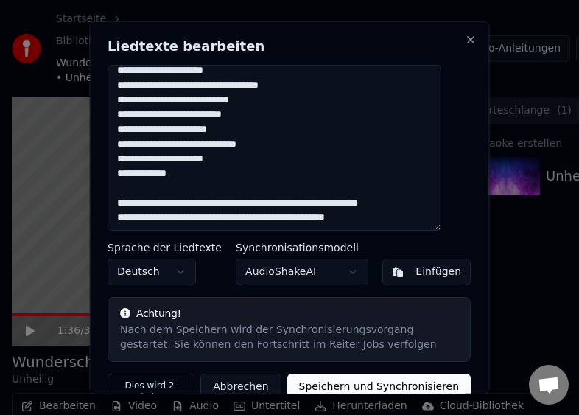
drag, startPoint x: 131, startPoint y: 172, endPoint x: 118, endPoint y: 171, distance: 13.3
click at [116, 171] on textarea at bounding box center [275, 147] width 334 height 166
click at [202, 171] on textarea at bounding box center [275, 147] width 334 height 166
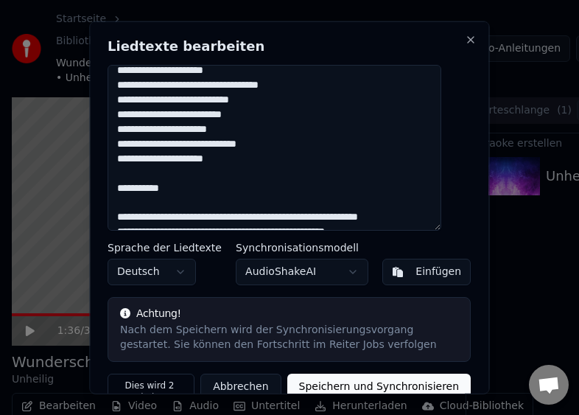
drag, startPoint x: 128, startPoint y: 200, endPoint x: 252, endPoint y: 195, distance: 124.0
click at [130, 200] on textarea at bounding box center [275, 147] width 334 height 166
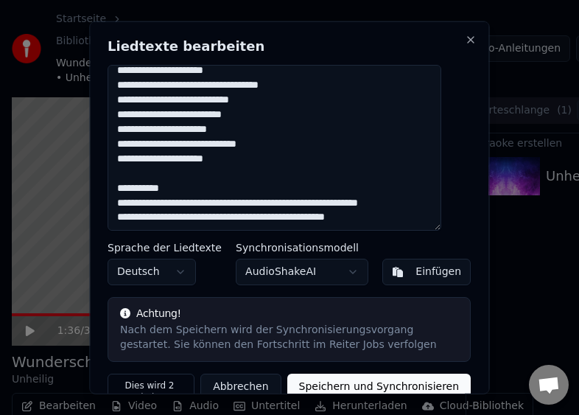
click at [252, 201] on textarea at bounding box center [275, 147] width 334 height 166
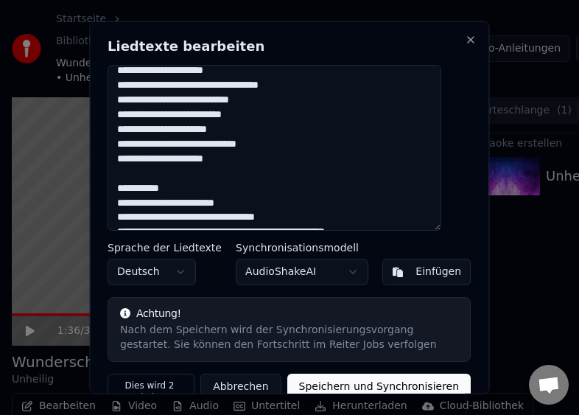
click at [212, 201] on textarea at bounding box center [275, 147] width 334 height 166
click at [224, 199] on textarea at bounding box center [275, 147] width 334 height 166
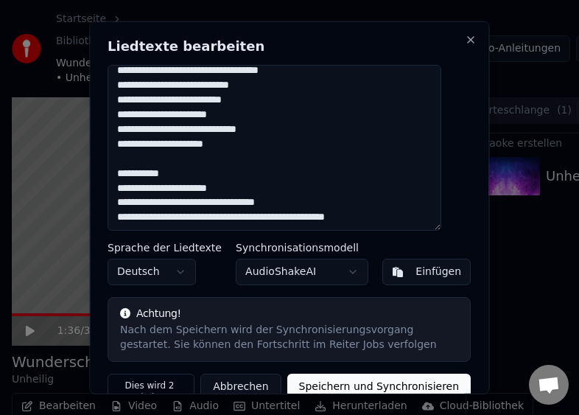
click at [242, 200] on textarea at bounding box center [275, 147] width 334 height 166
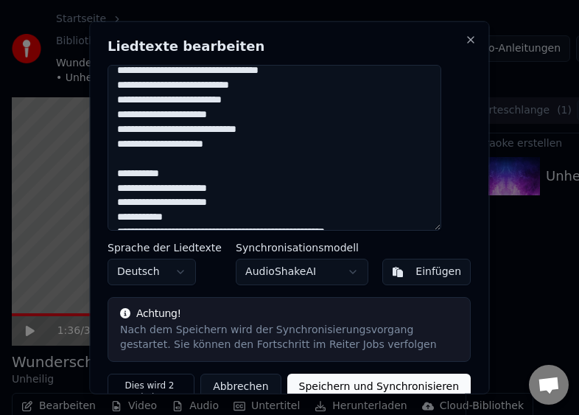
scroll to position [848, 0]
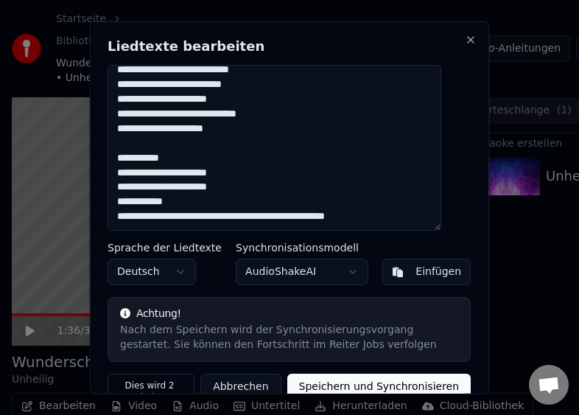
drag, startPoint x: 188, startPoint y: 220, endPoint x: 207, endPoint y: 222, distance: 19.3
click at [206, 221] on textarea at bounding box center [275, 147] width 334 height 166
click at [209, 202] on textarea at bounding box center [275, 147] width 334 height 166
click at [276, 215] on textarea at bounding box center [275, 147] width 334 height 166
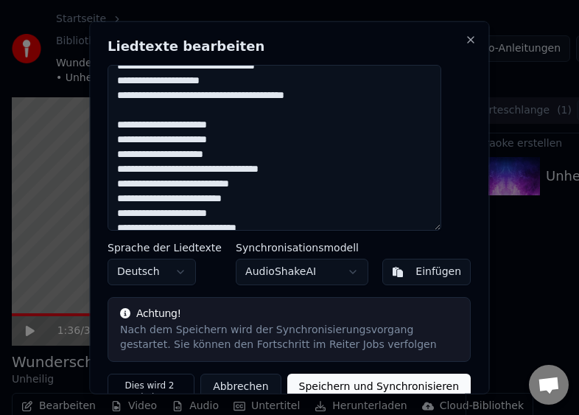
scroll to position [516, 0]
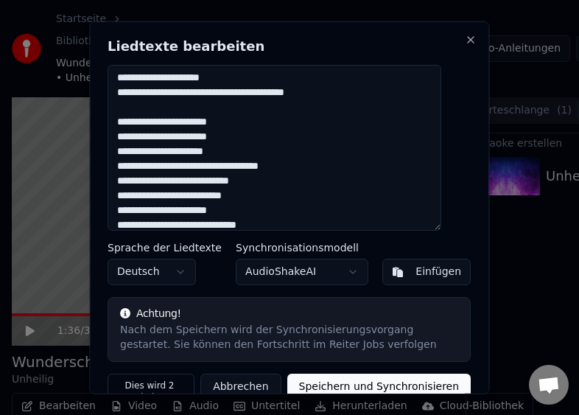
drag, startPoint x: 131, startPoint y: 135, endPoint x: 112, endPoint y: 132, distance: 19.4
click at [112, 132] on div "Liedtexte bearbeiten Sprache der Liedtexte Deutsch Synchronisationsmodell Audio…" at bounding box center [289, 208] width 400 height 374
click at [261, 149] on textarea at bounding box center [275, 147] width 334 height 166
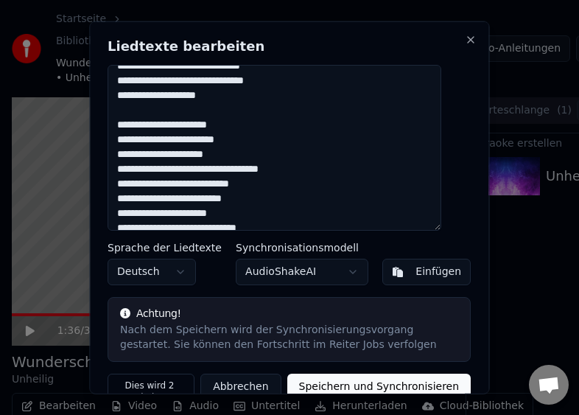
scroll to position [737, 0]
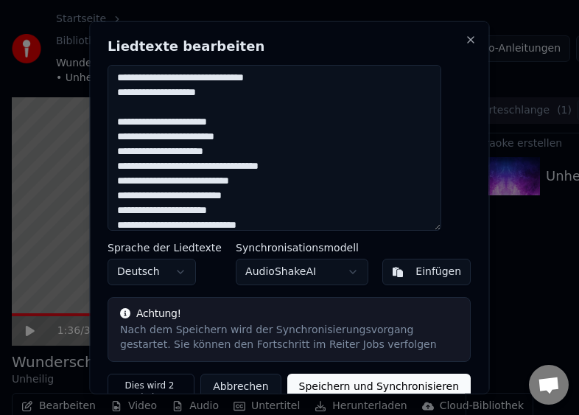
click at [211, 133] on textarea at bounding box center [275, 147] width 334 height 166
click at [221, 134] on textarea at bounding box center [275, 147] width 334 height 166
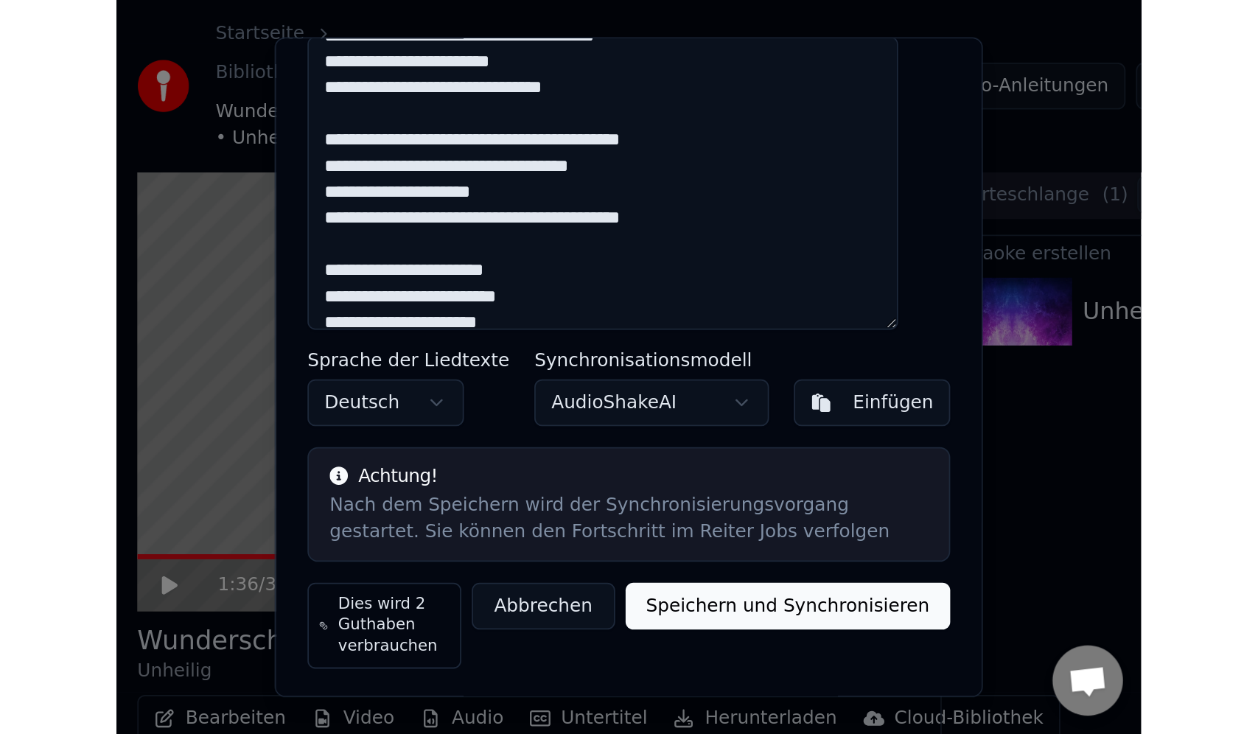
scroll to position [0, 0]
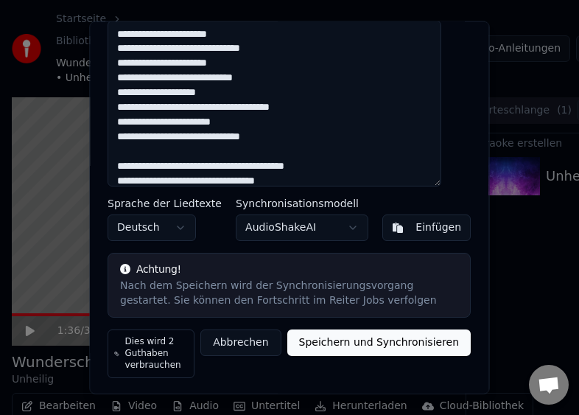
type textarea "**********"
click at [342, 335] on button "Speichern und Synchronisieren" at bounding box center [379, 342] width 184 height 27
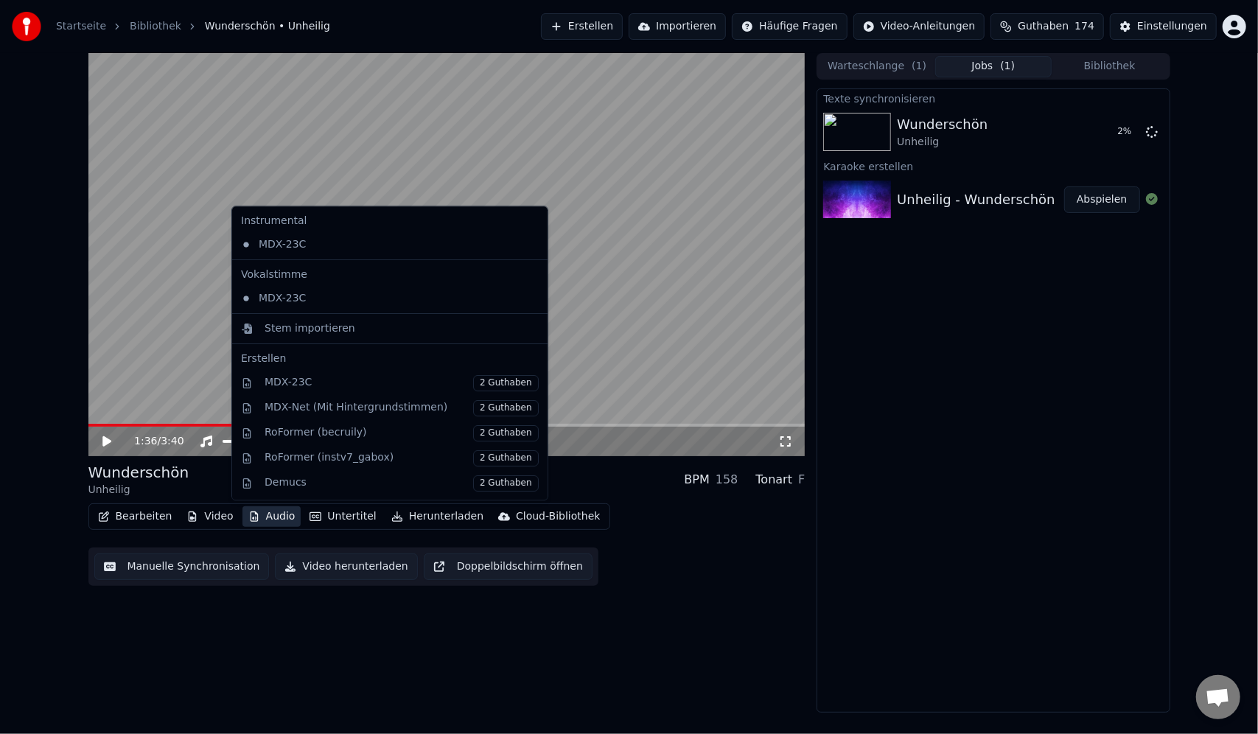
click at [273, 517] on button "Audio" at bounding box center [272, 516] width 59 height 21
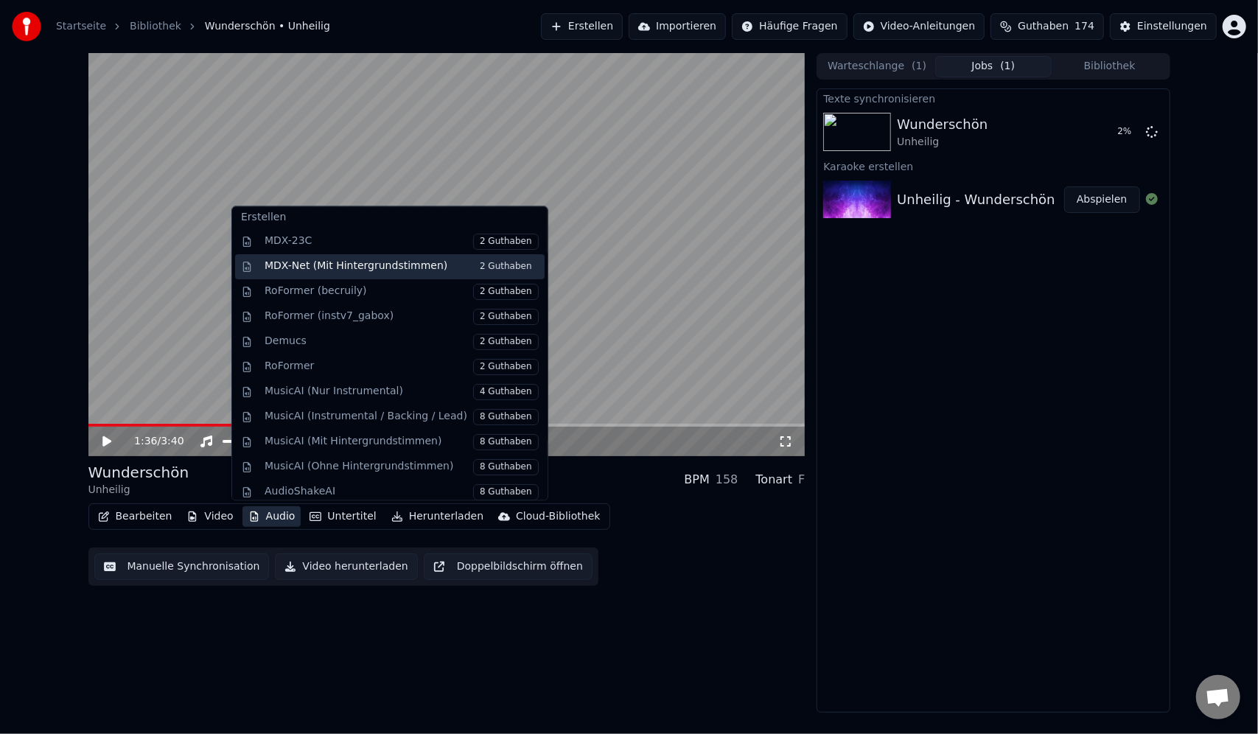
scroll to position [143, 0]
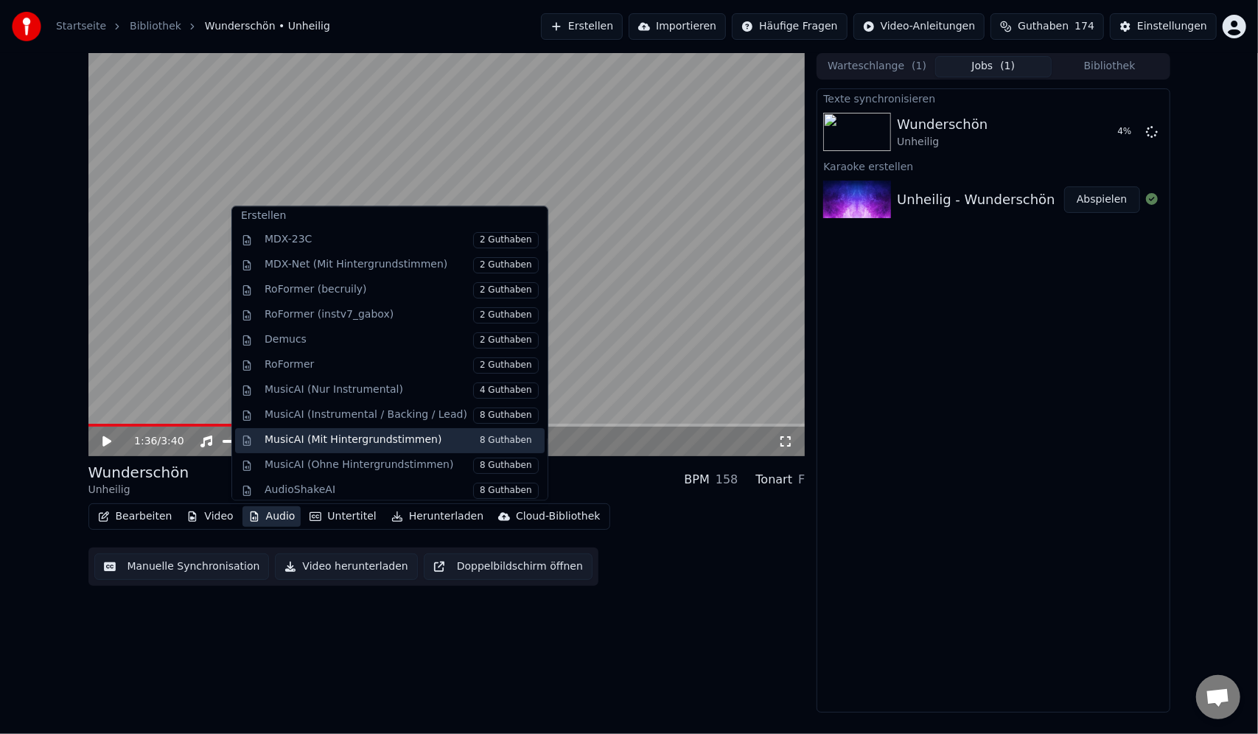
click at [480, 435] on span "8 Guthaben" at bounding box center [506, 441] width 66 height 16
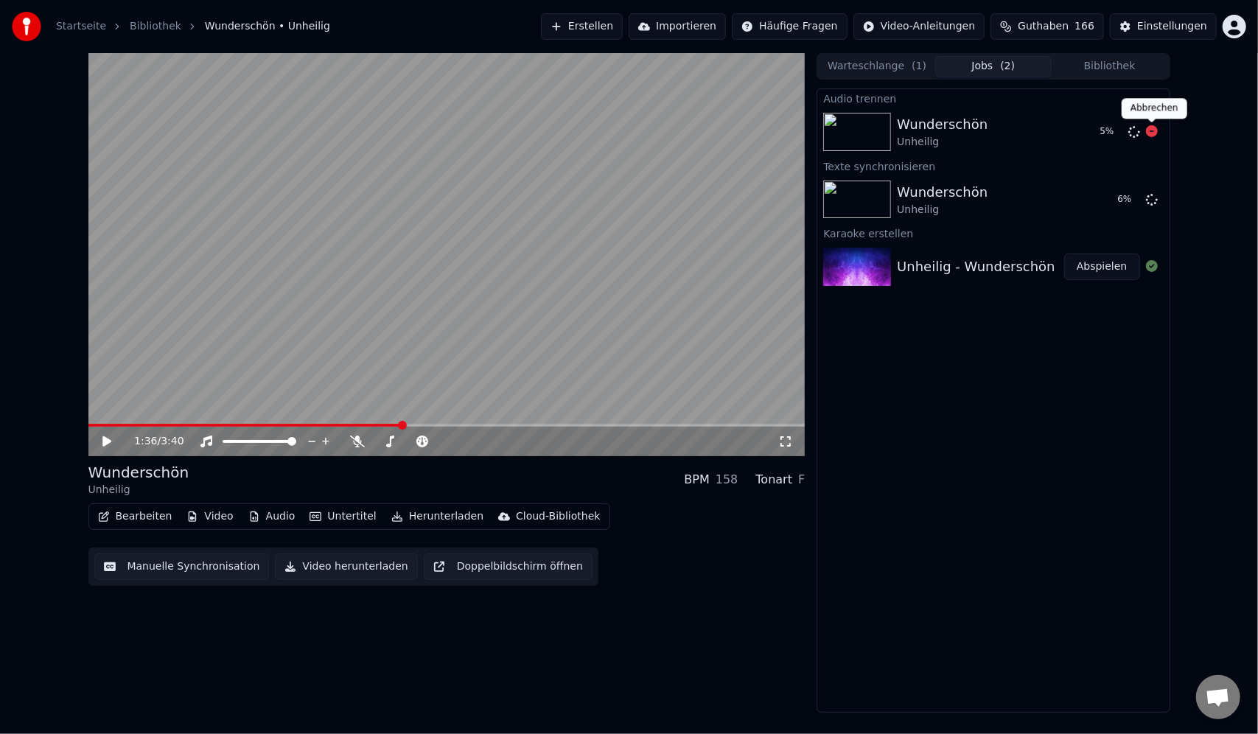
click at [1150, 133] on icon at bounding box center [1152, 131] width 12 height 12
drag, startPoint x: 1151, startPoint y: 132, endPoint x: 992, endPoint y: 195, distance: 170.7
click at [1150, 132] on icon at bounding box center [1152, 131] width 12 height 12
click at [260, 515] on button "Audio" at bounding box center [272, 516] width 59 height 21
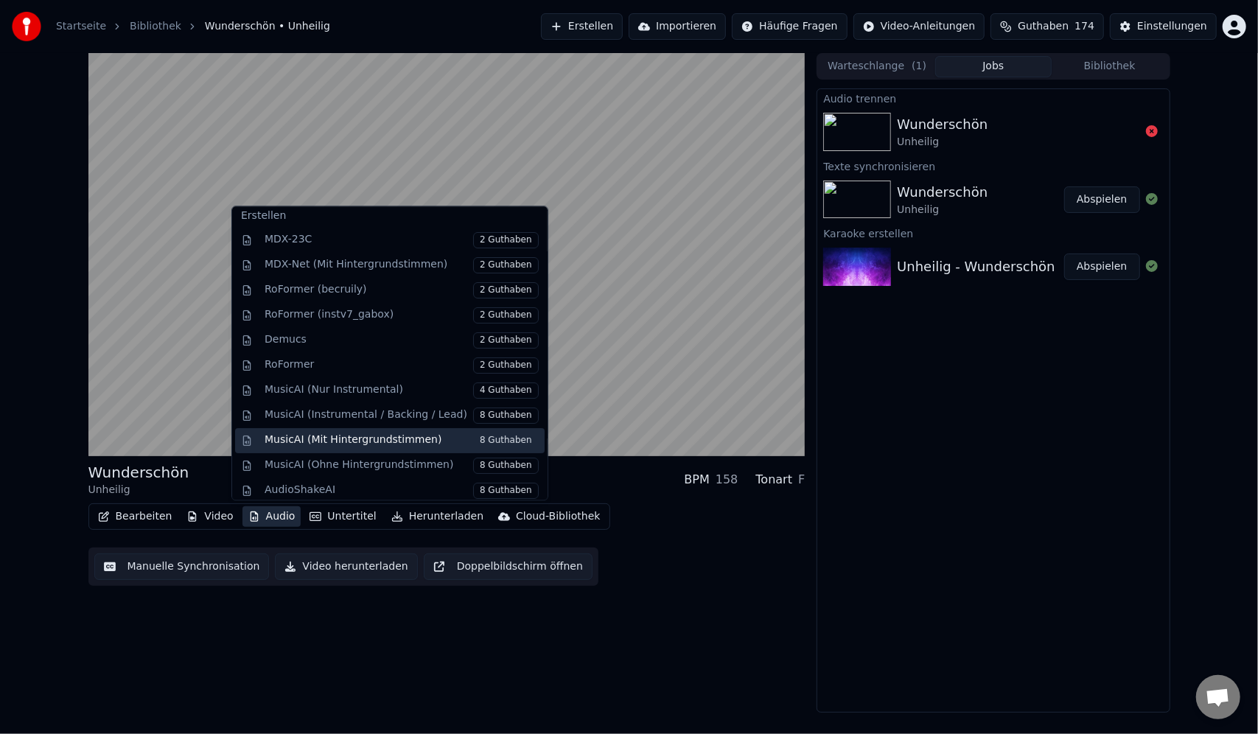
click at [358, 433] on div "MusicAI (Mit Hintergrundstimmen) 8 Guthaben" at bounding box center [402, 441] width 274 height 16
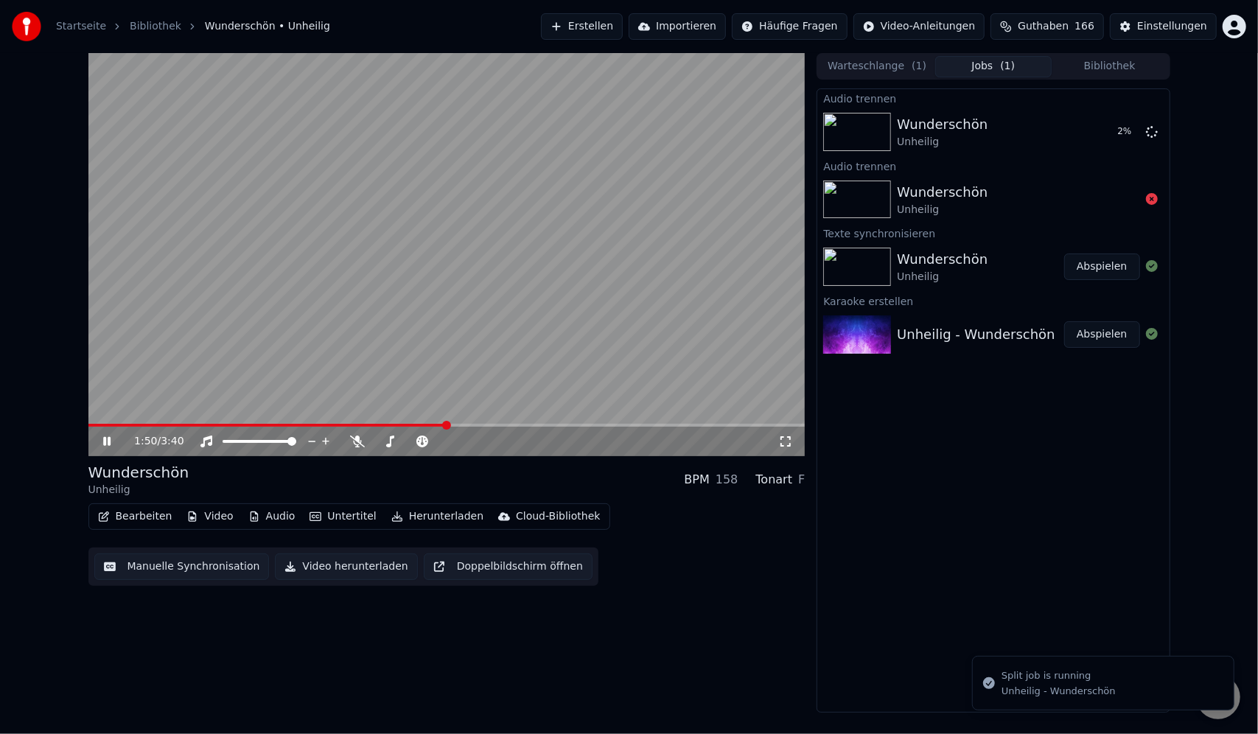
click at [106, 438] on icon at bounding box center [117, 442] width 35 height 12
click at [88, 425] on span at bounding box center [92, 425] width 9 height 9
click at [259, 522] on button "Audio" at bounding box center [272, 516] width 59 height 21
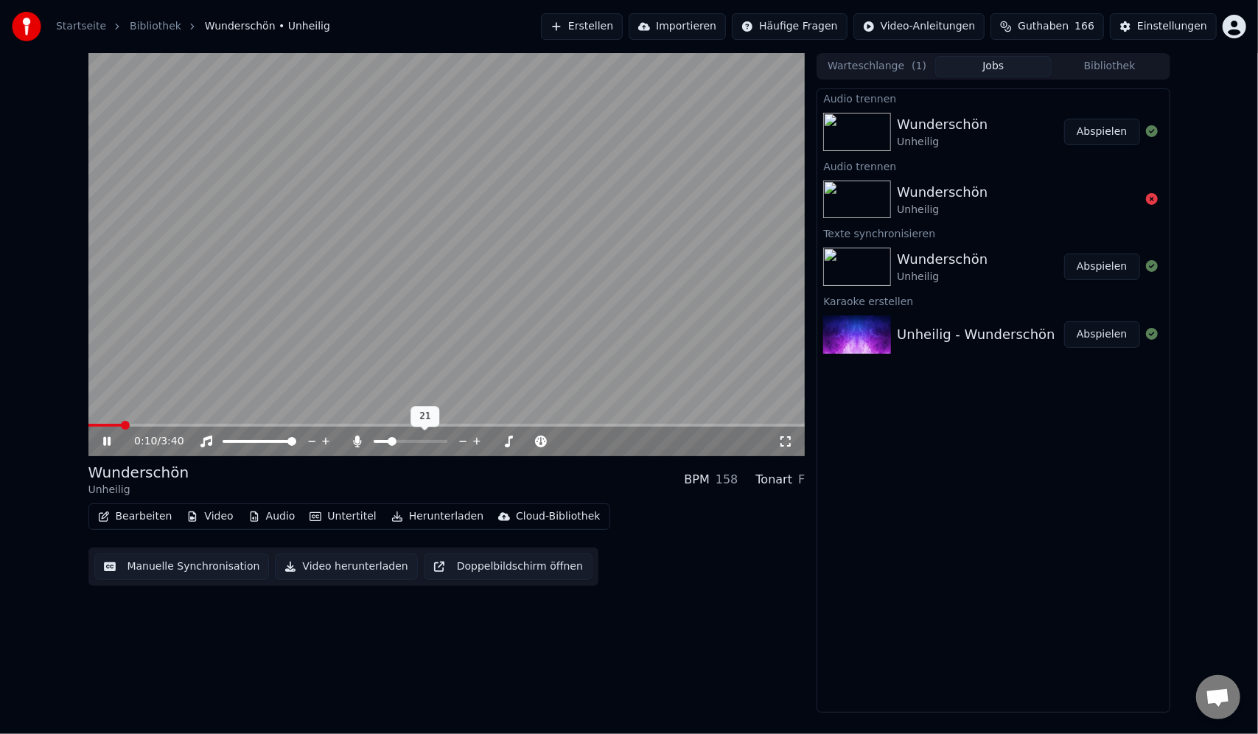
click at [389, 440] on span at bounding box center [392, 441] width 9 height 9
click at [408, 443] on span at bounding box center [408, 441] width 9 height 9
click at [374, 439] on span at bounding box center [378, 441] width 9 height 9
click at [412, 445] on span at bounding box center [411, 441] width 9 height 9
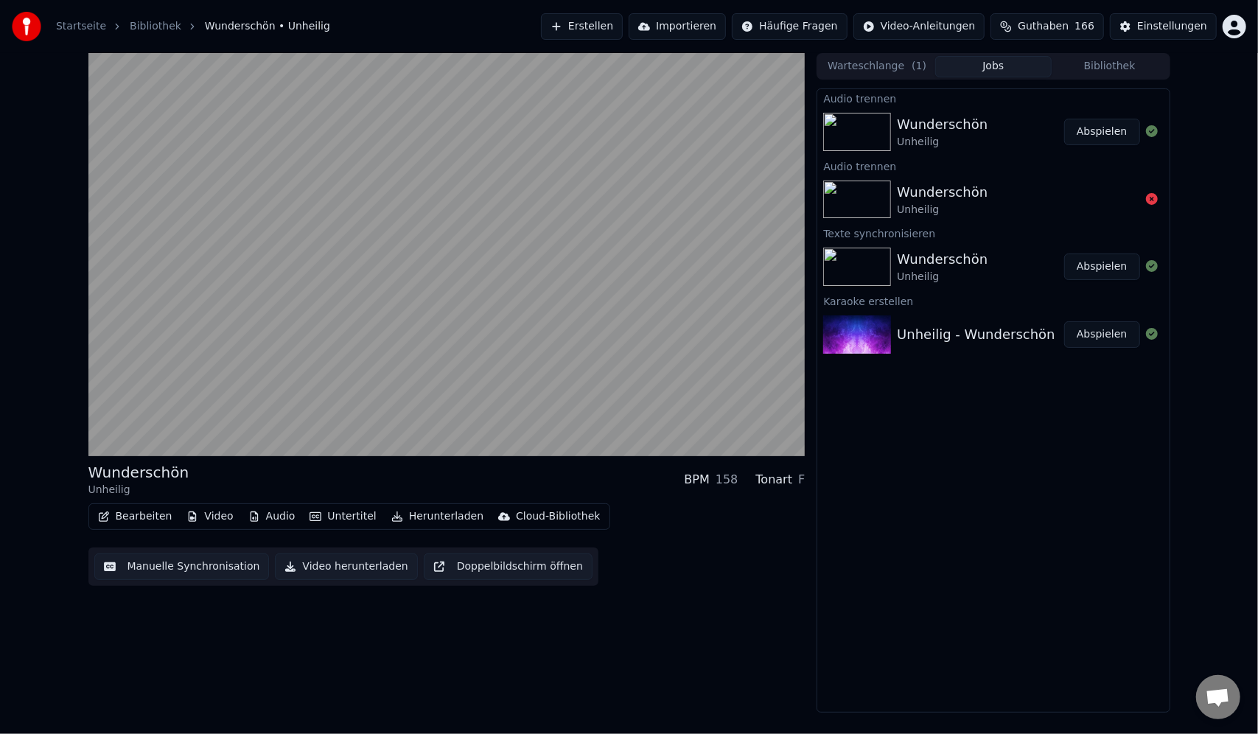
click at [274, 519] on button "Audio" at bounding box center [272, 516] width 59 height 21
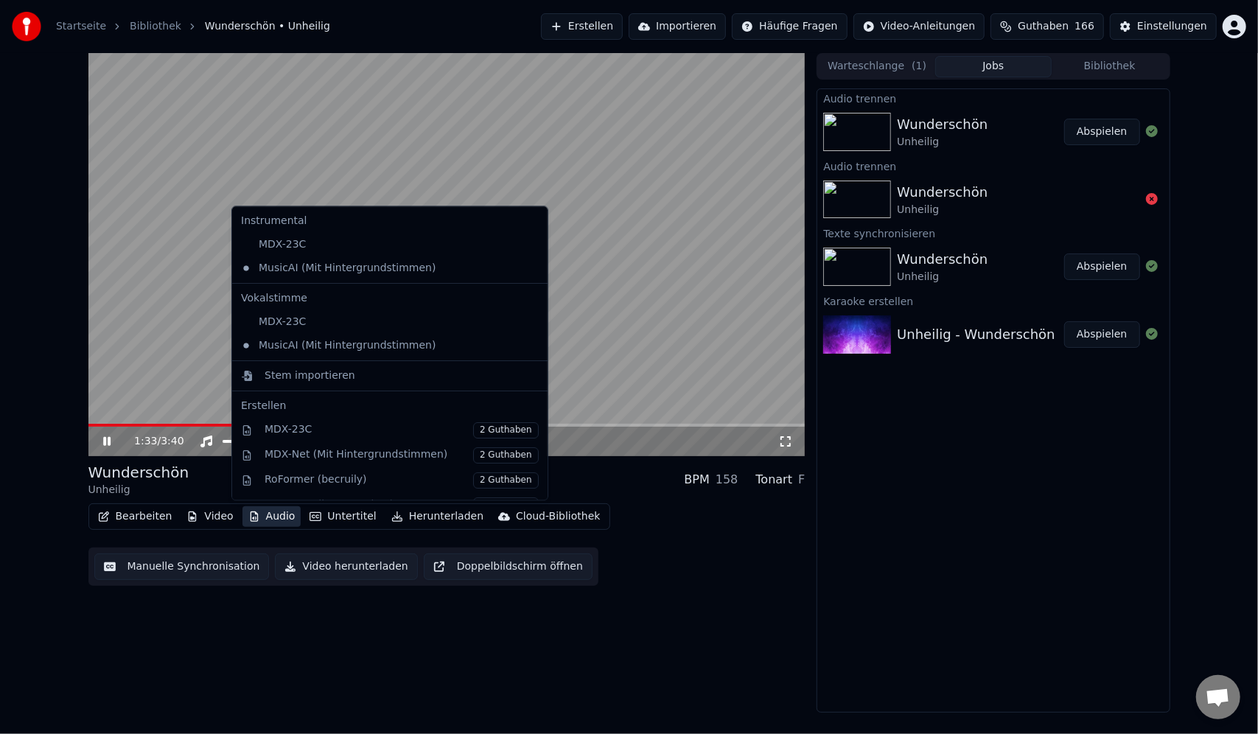
click at [265, 509] on button "Audio" at bounding box center [272, 516] width 59 height 21
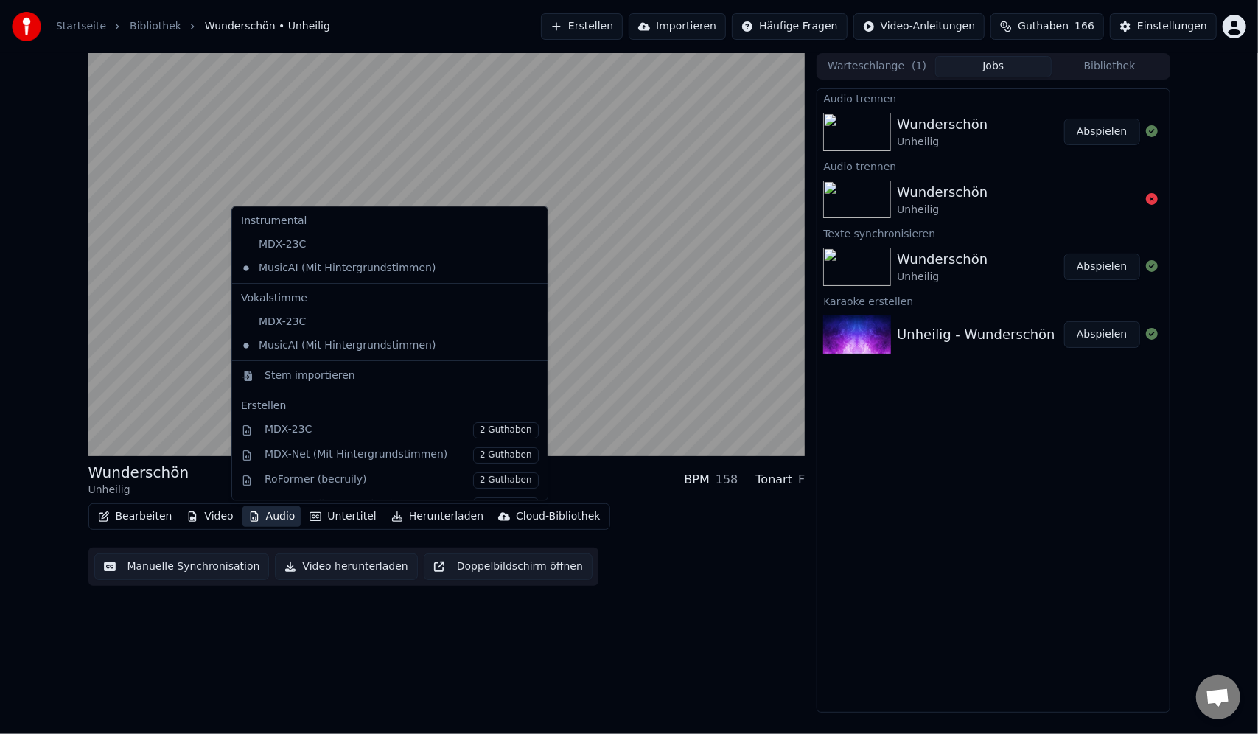
click at [264, 512] on button "Audio" at bounding box center [272, 516] width 59 height 21
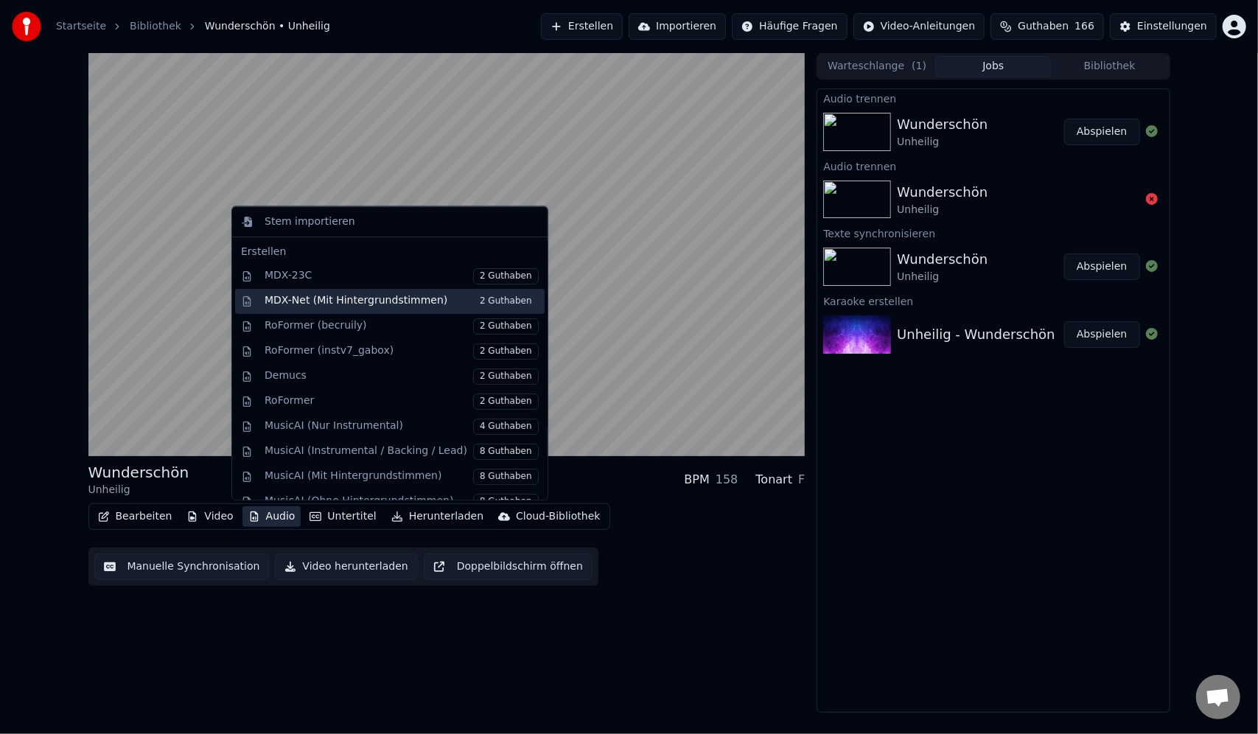
scroll to position [190, 0]
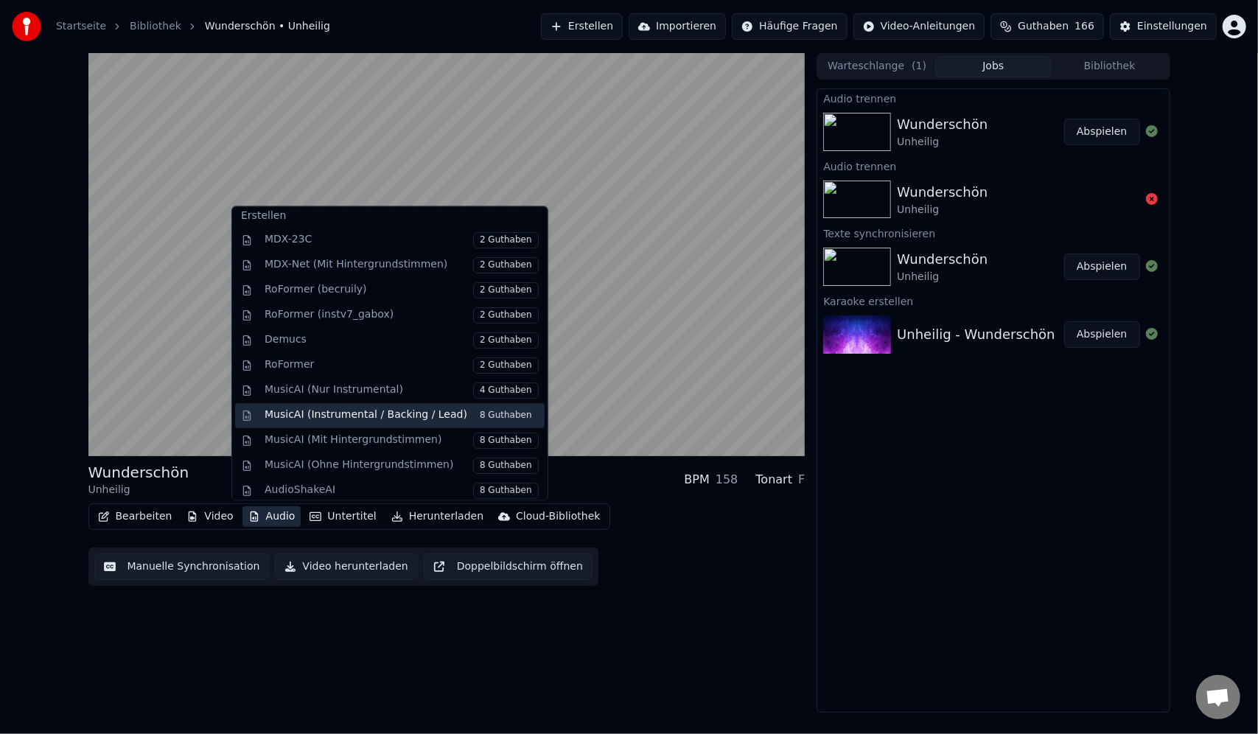
click at [341, 411] on div "MusicAI (Instrumental / Backing / Lead) 8 Guthaben" at bounding box center [402, 416] width 274 height 16
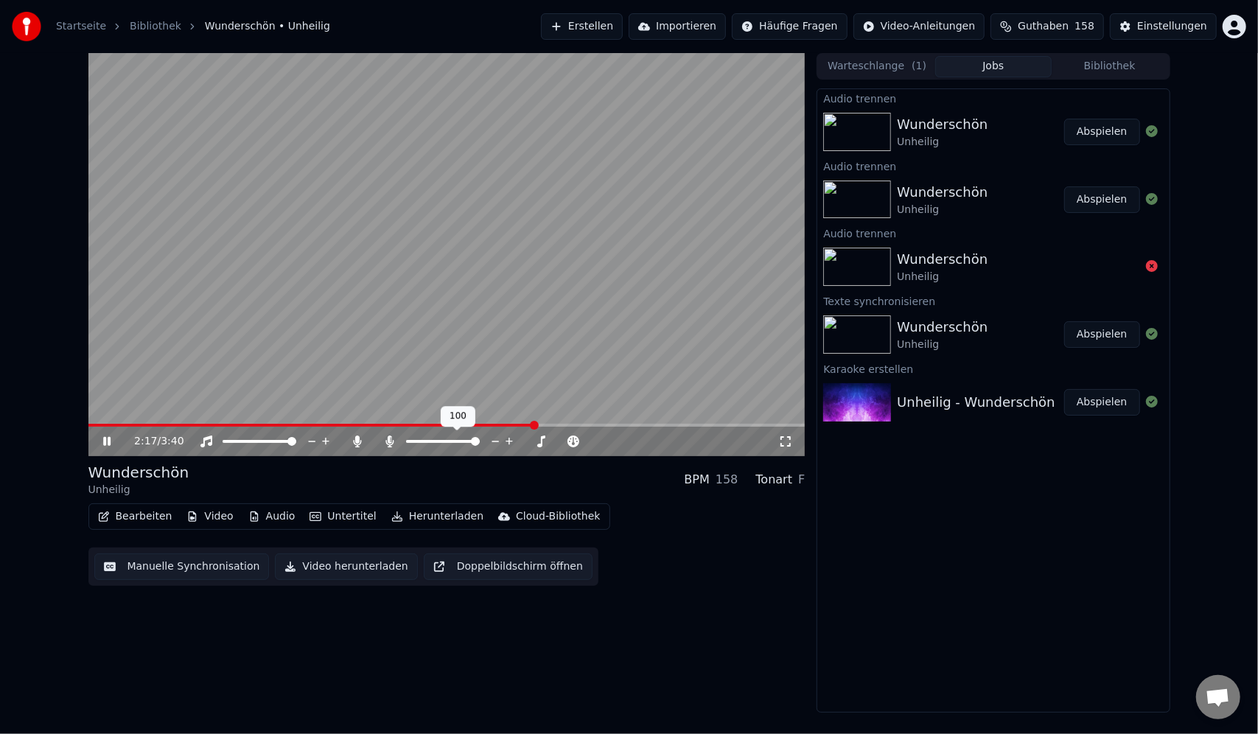
click at [480, 442] on span at bounding box center [475, 441] width 9 height 9
click at [374, 442] on span at bounding box center [378, 441] width 9 height 9
click at [133, 512] on button "Bearbeiten" at bounding box center [135, 516] width 86 height 21
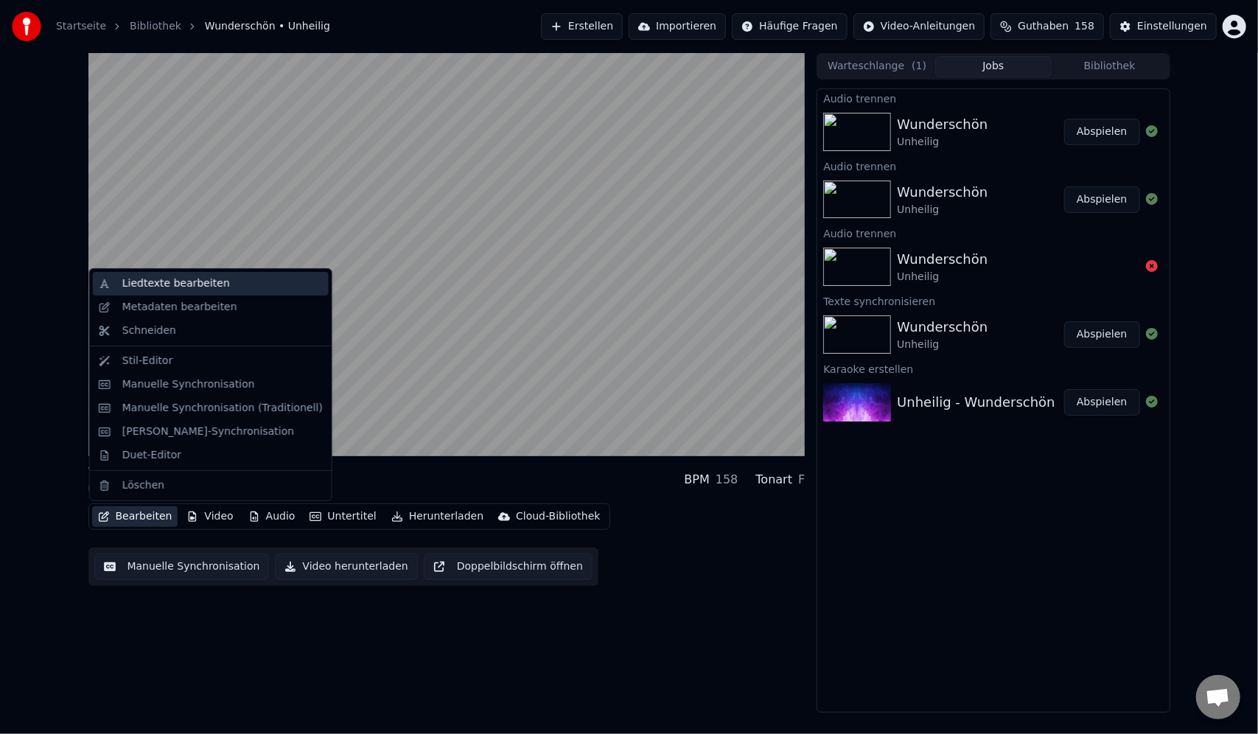
click at [159, 285] on div "Liedtexte bearbeiten" at bounding box center [176, 283] width 108 height 15
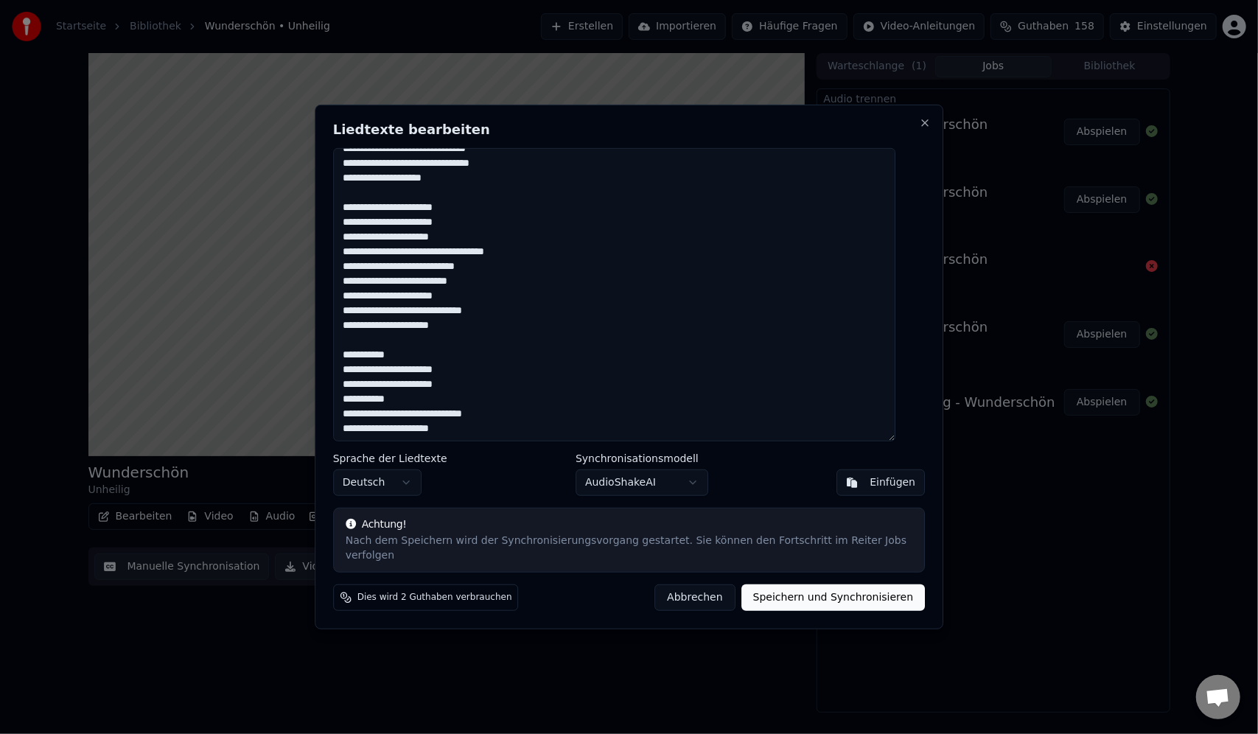
scroll to position [736, 0]
click at [358, 363] on textarea at bounding box center [614, 294] width 562 height 293
click at [437, 358] on textarea at bounding box center [614, 294] width 562 height 293
click at [360, 405] on textarea at bounding box center [614, 294] width 562 height 293
click at [444, 411] on textarea at bounding box center [614, 294] width 562 height 293
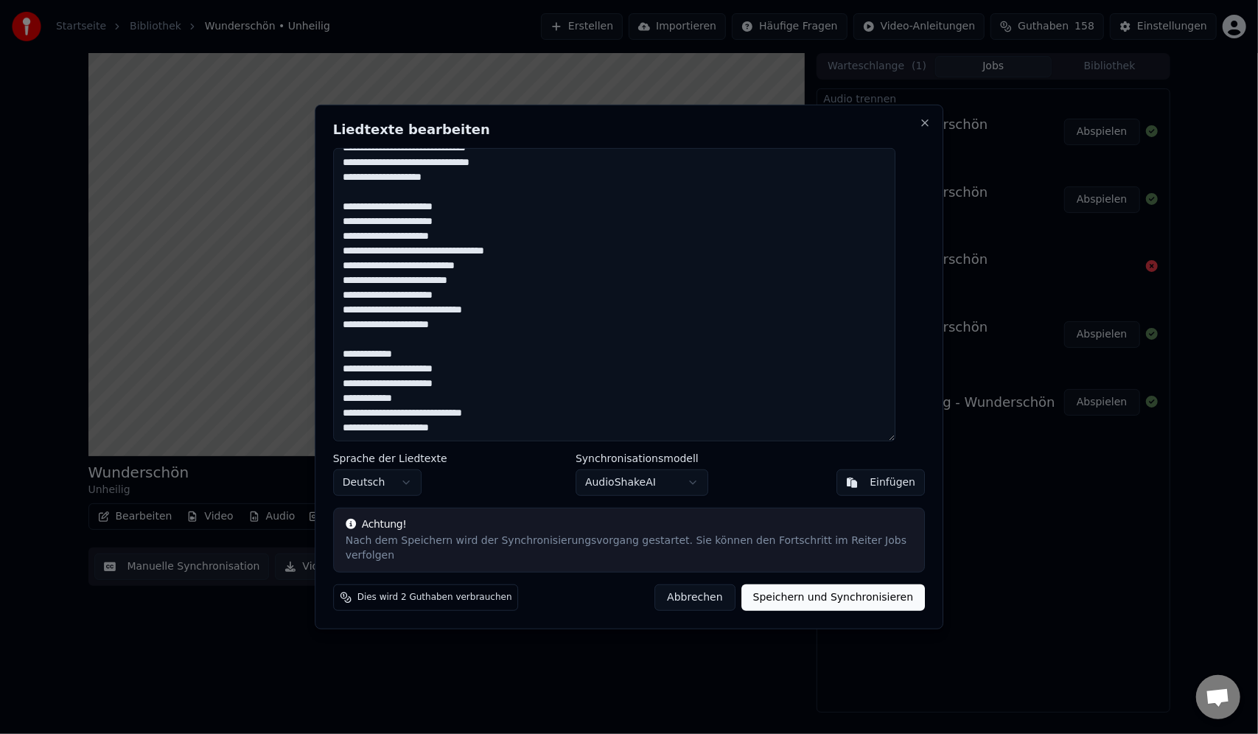
type textarea "**********"
click at [800, 590] on button "Speichern und Synchronisieren" at bounding box center [834, 598] width 184 height 27
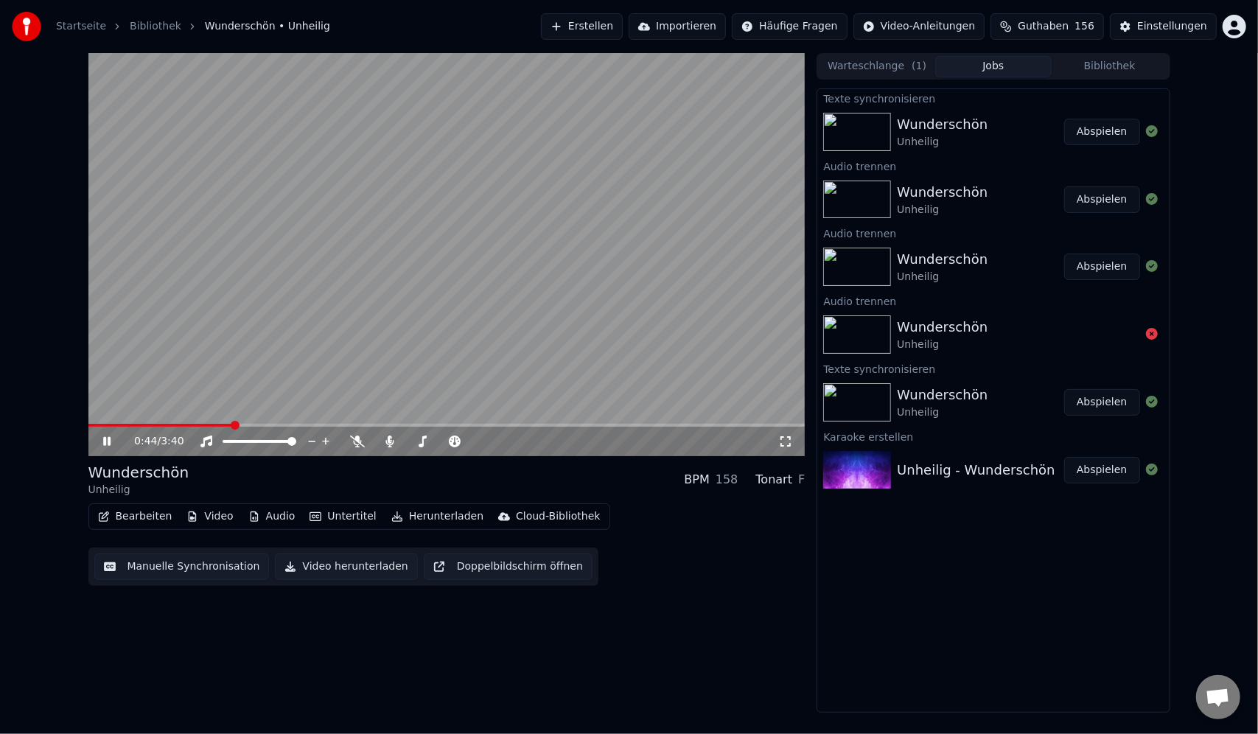
click at [598, 428] on div "0:44 / 3:40" at bounding box center [446, 441] width 717 height 29
click at [604, 425] on span at bounding box center [446, 425] width 717 height 3
click at [419, 517] on button "Herunterladen" at bounding box center [438, 516] width 104 height 21
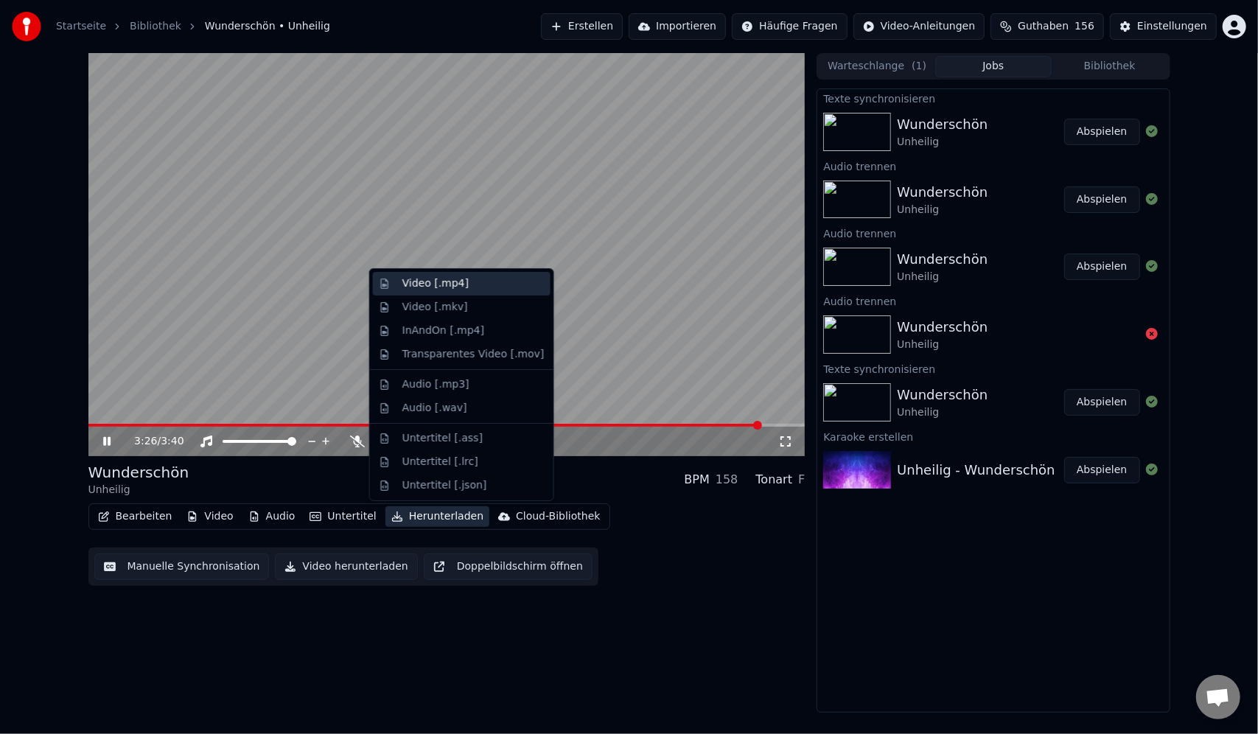
click at [428, 286] on div "Video [.mp4]" at bounding box center [435, 283] width 66 height 15
